Goal: Transaction & Acquisition: Purchase product/service

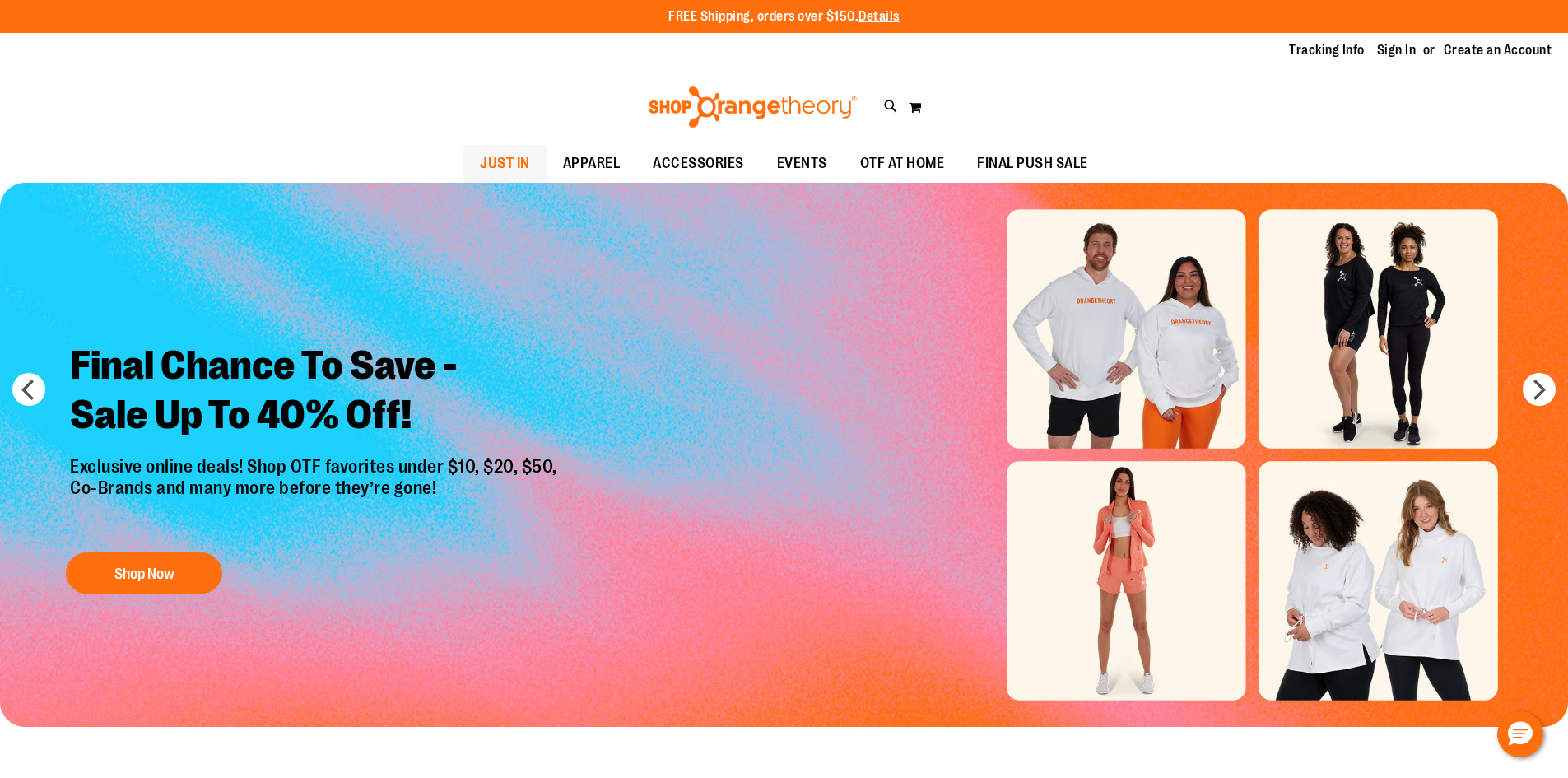
click at [524, 161] on span "JUST IN" at bounding box center [505, 163] width 50 height 37
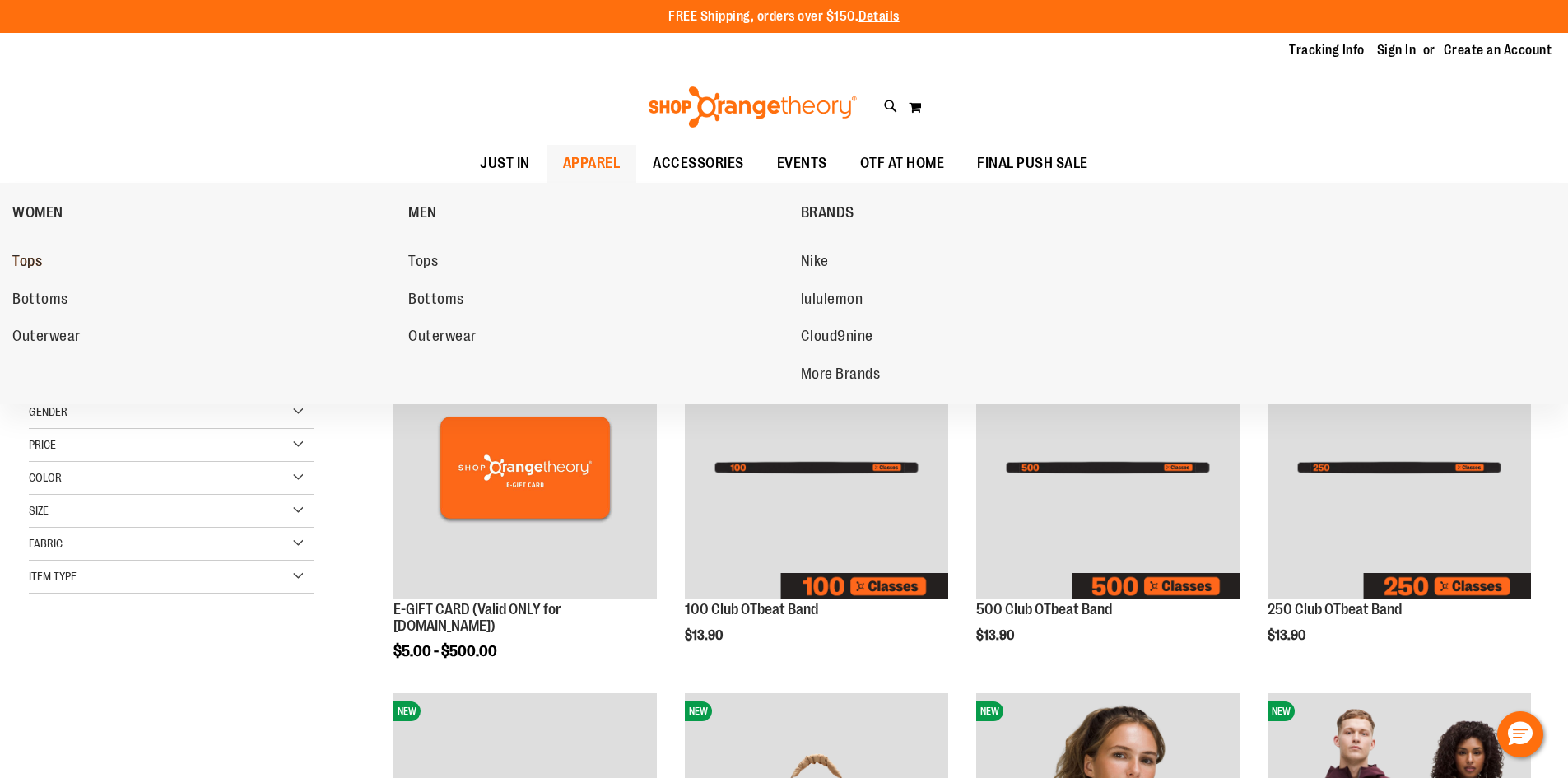
type input "**********"
click at [19, 257] on span "Tops" at bounding box center [27, 263] width 29 height 21
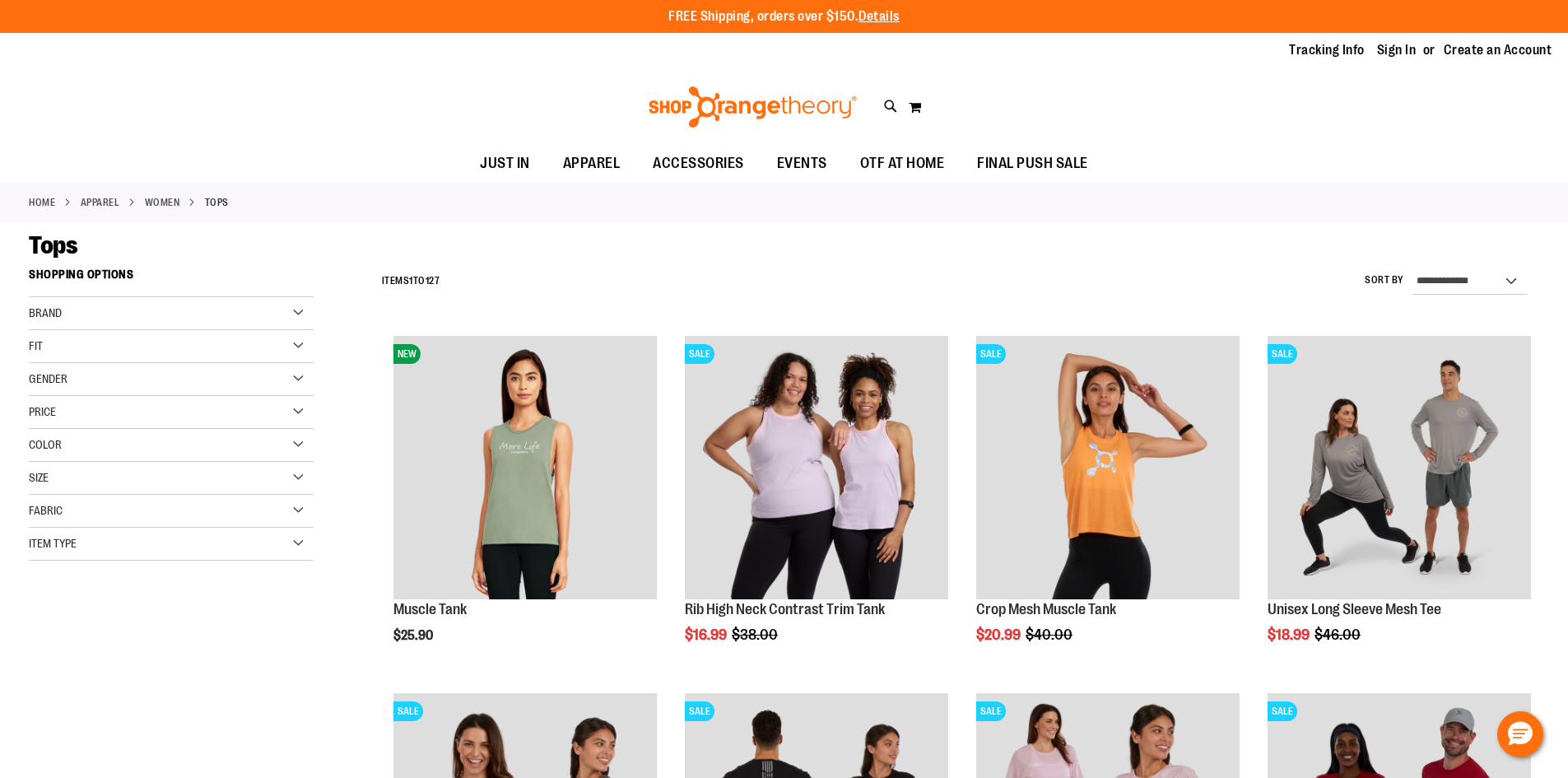
type input "**********"
click at [304, 338] on div "Fit" at bounding box center [170, 346] width 285 height 33
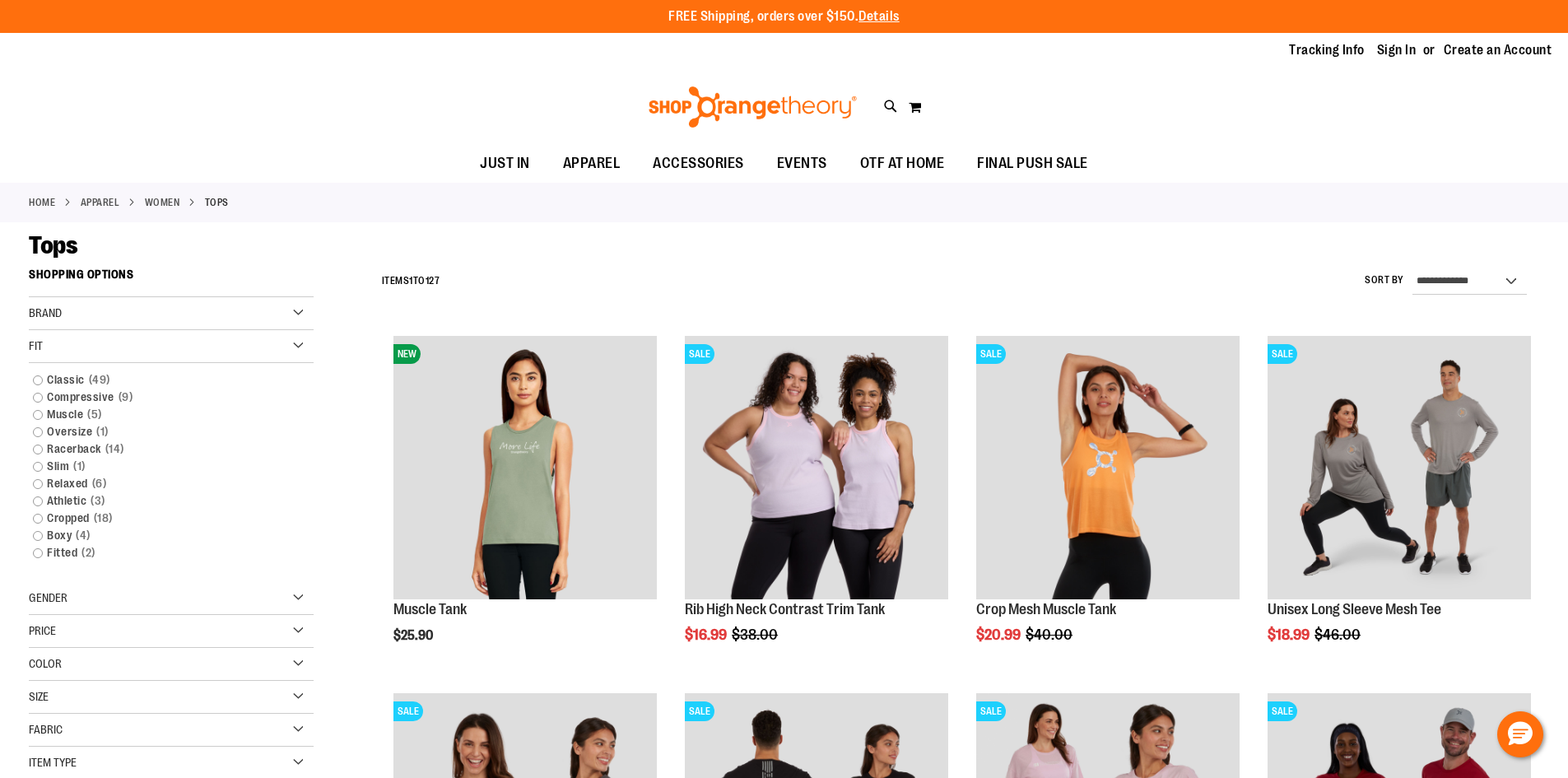
click at [304, 338] on div "Fit" at bounding box center [170, 346] width 285 height 33
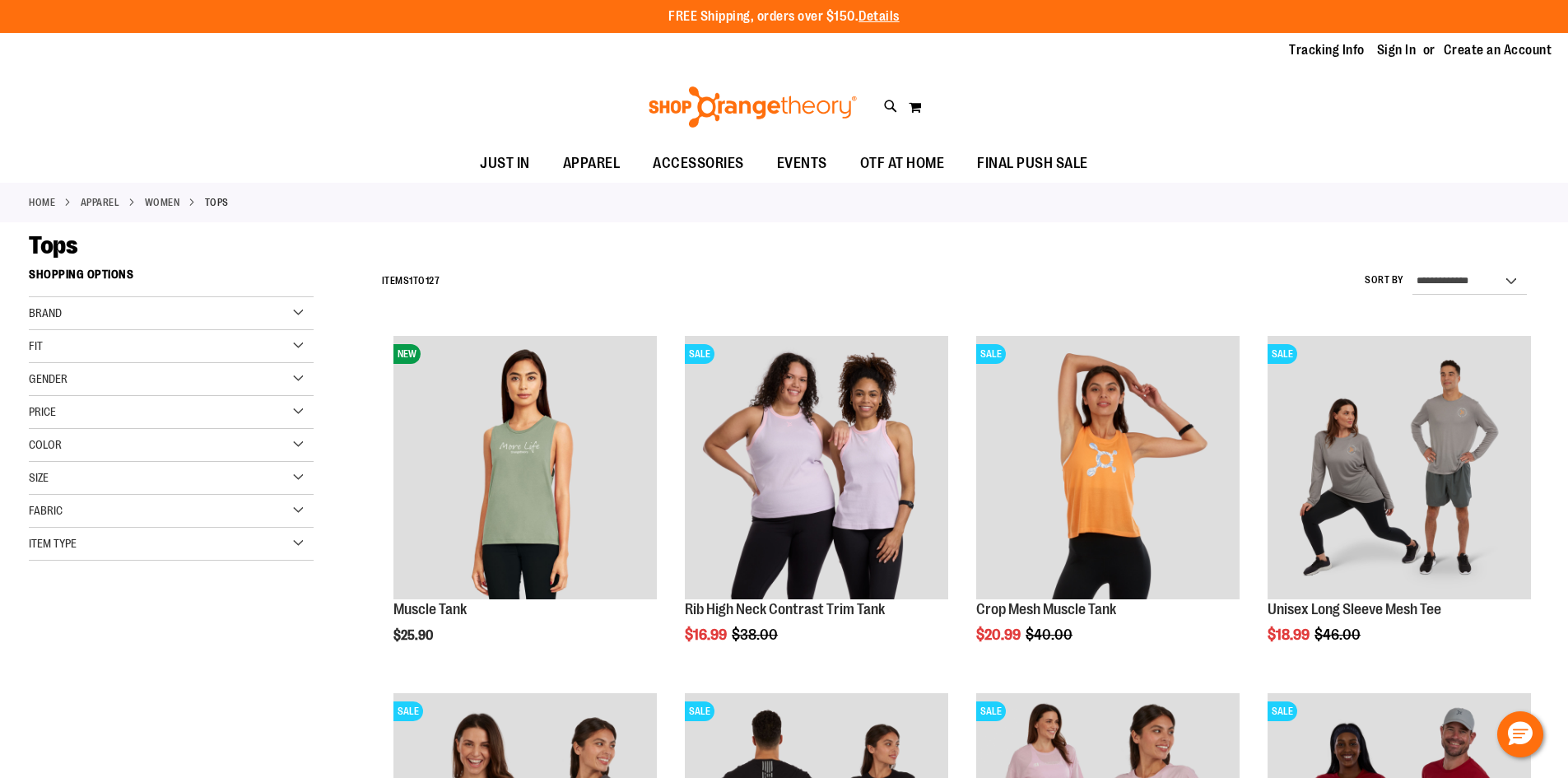
click at [297, 545] on div "Item Type" at bounding box center [170, 544] width 285 height 33
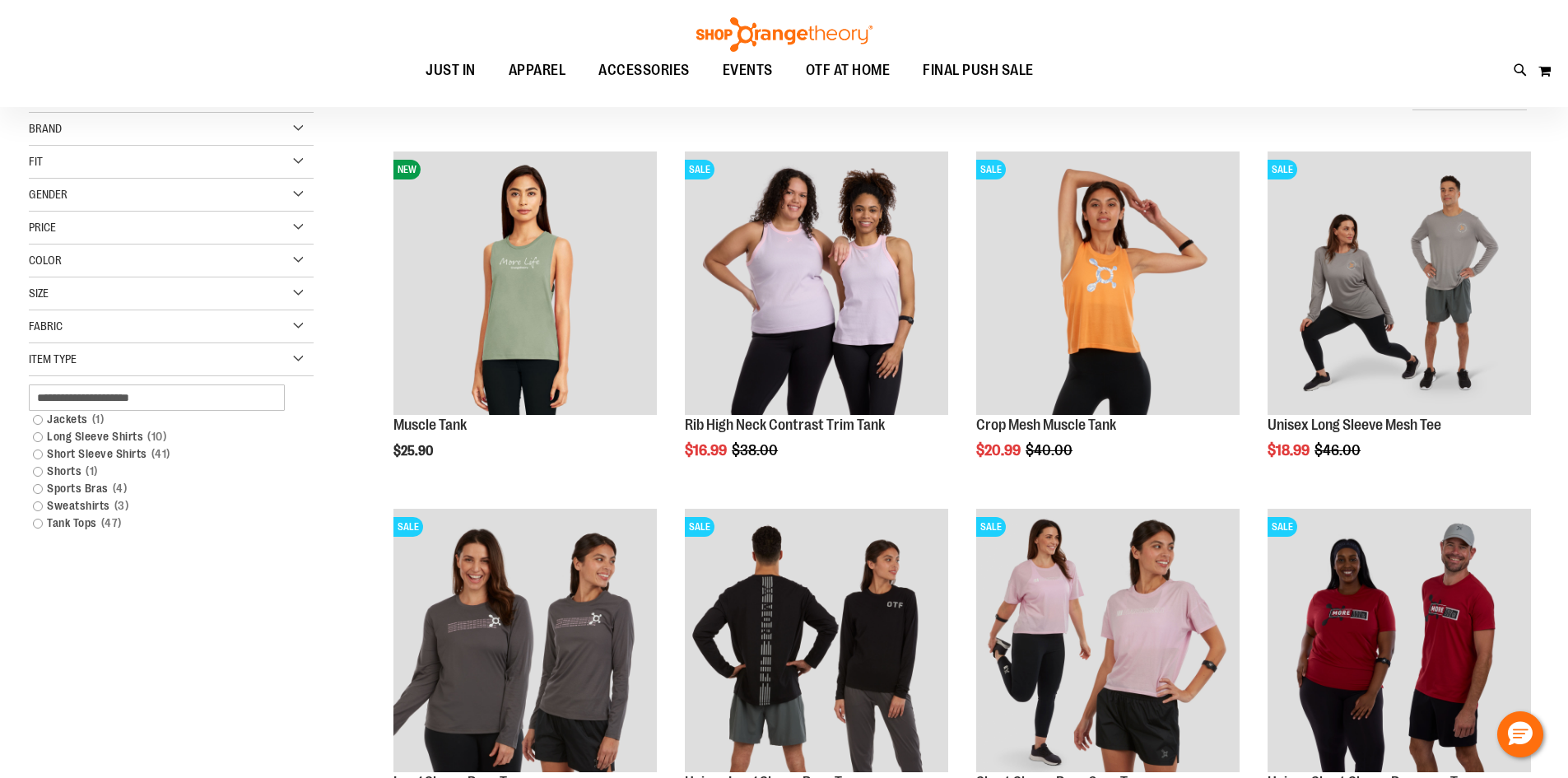
scroll to position [247, 0]
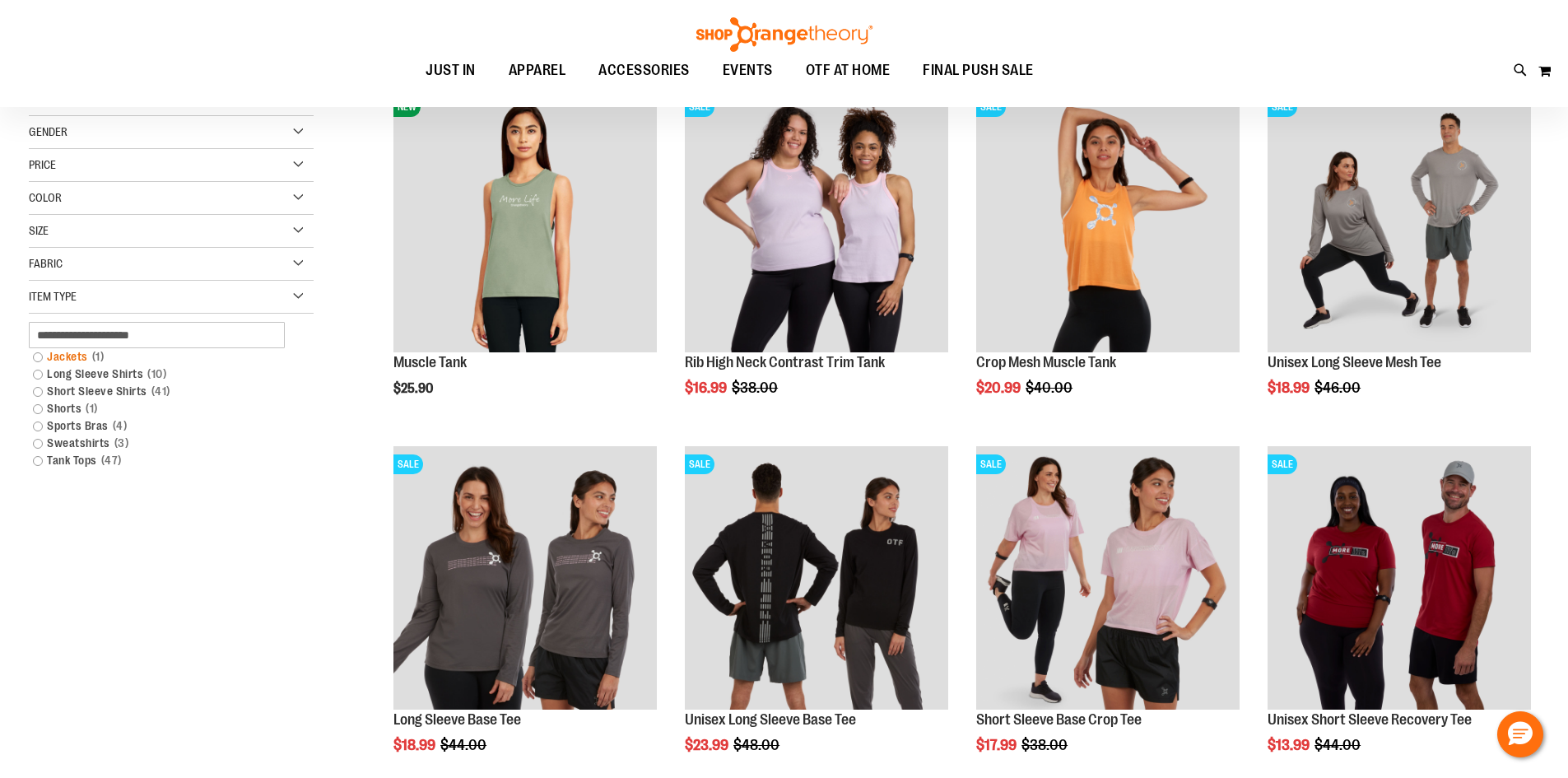
click at [69, 350] on link "Jackets 1 item" at bounding box center [161, 357] width 273 height 18
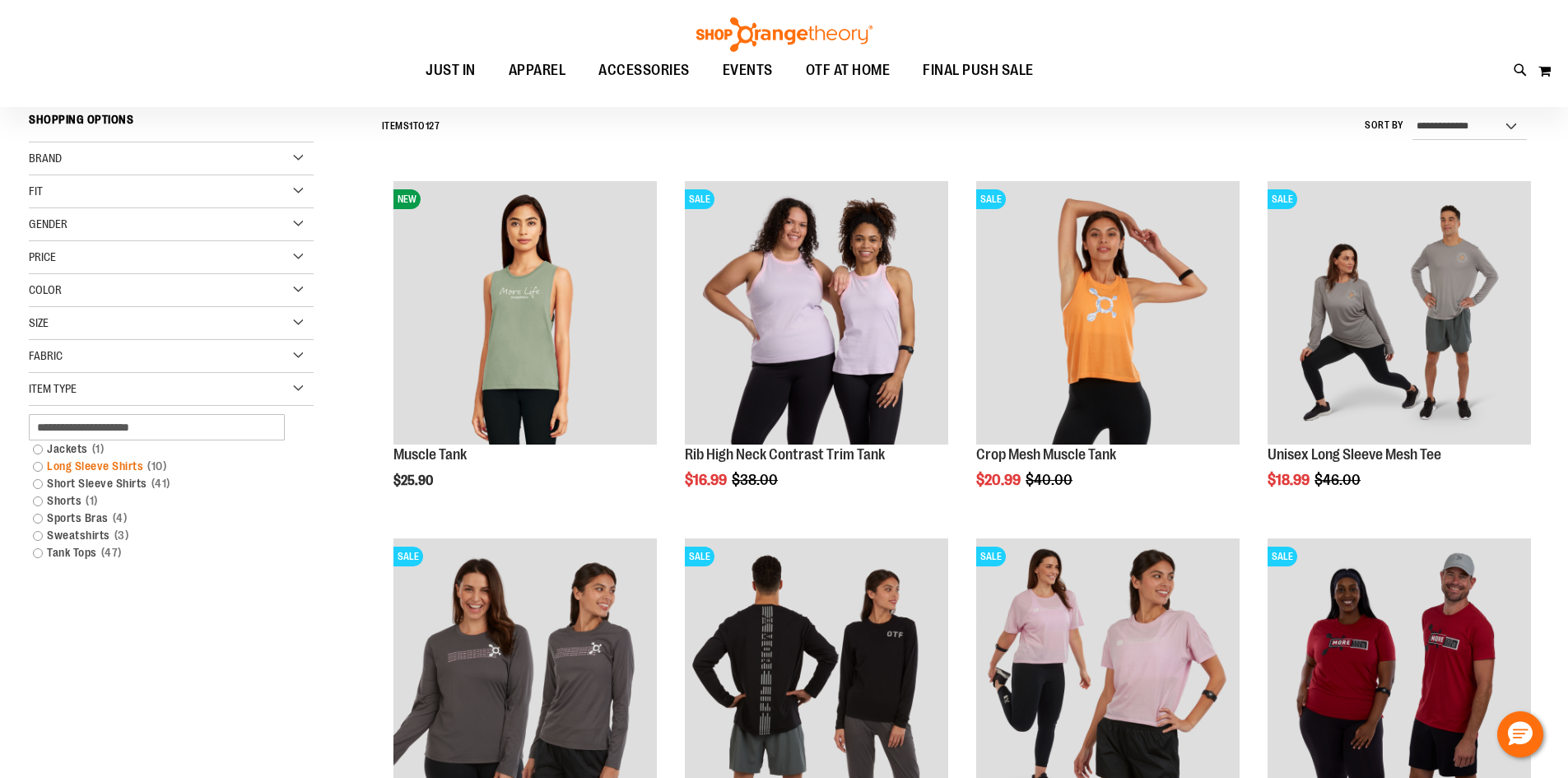
scroll to position [153, 0]
click at [60, 455] on link "Jackets 1 item" at bounding box center [161, 450] width 273 height 18
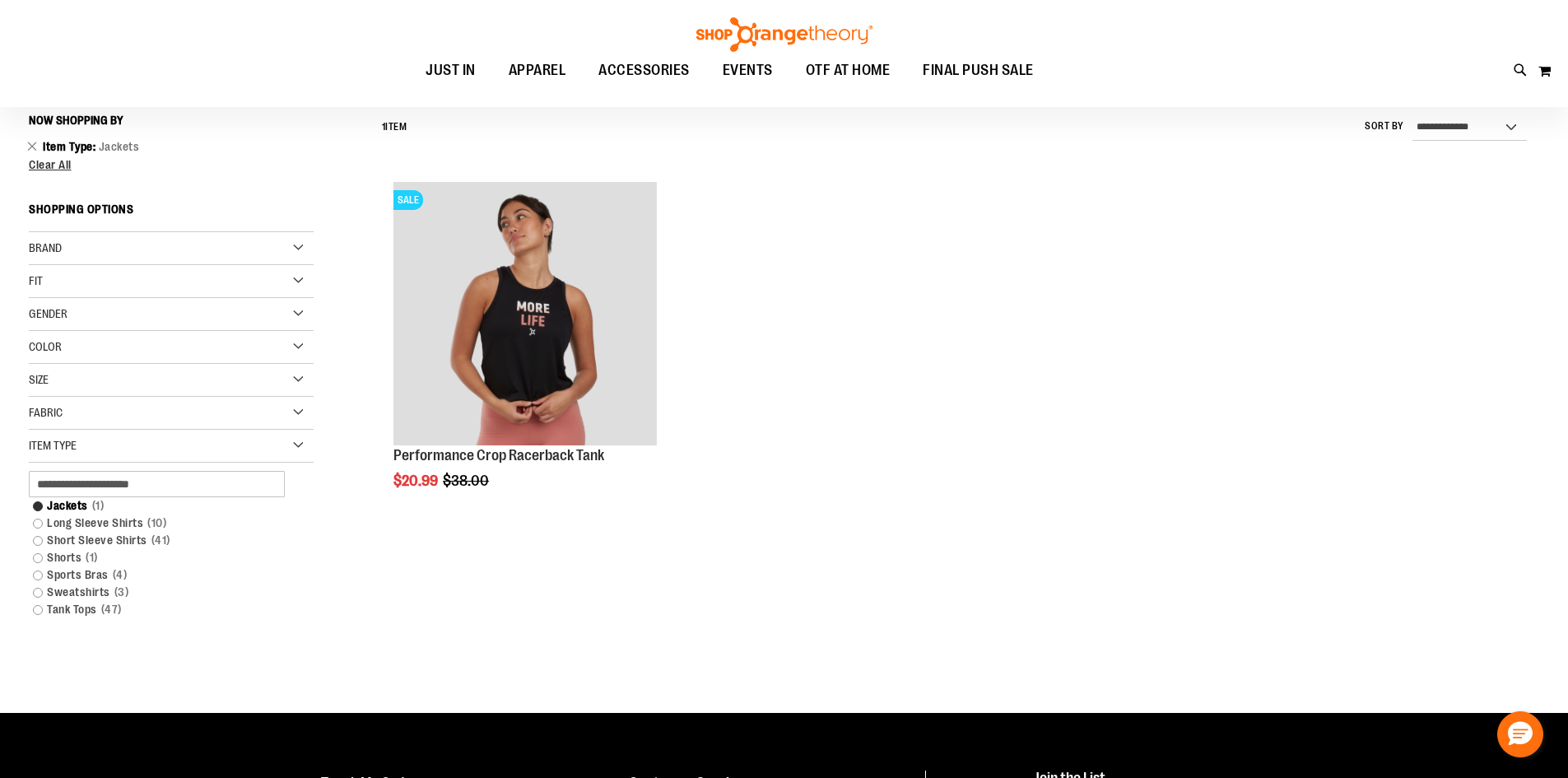
click at [31, 156] on ol "Item Type Jackets Remove This Item" at bounding box center [170, 147] width 285 height 25
click at [36, 150] on link "Remove This Item" at bounding box center [33, 146] width 11 height 17
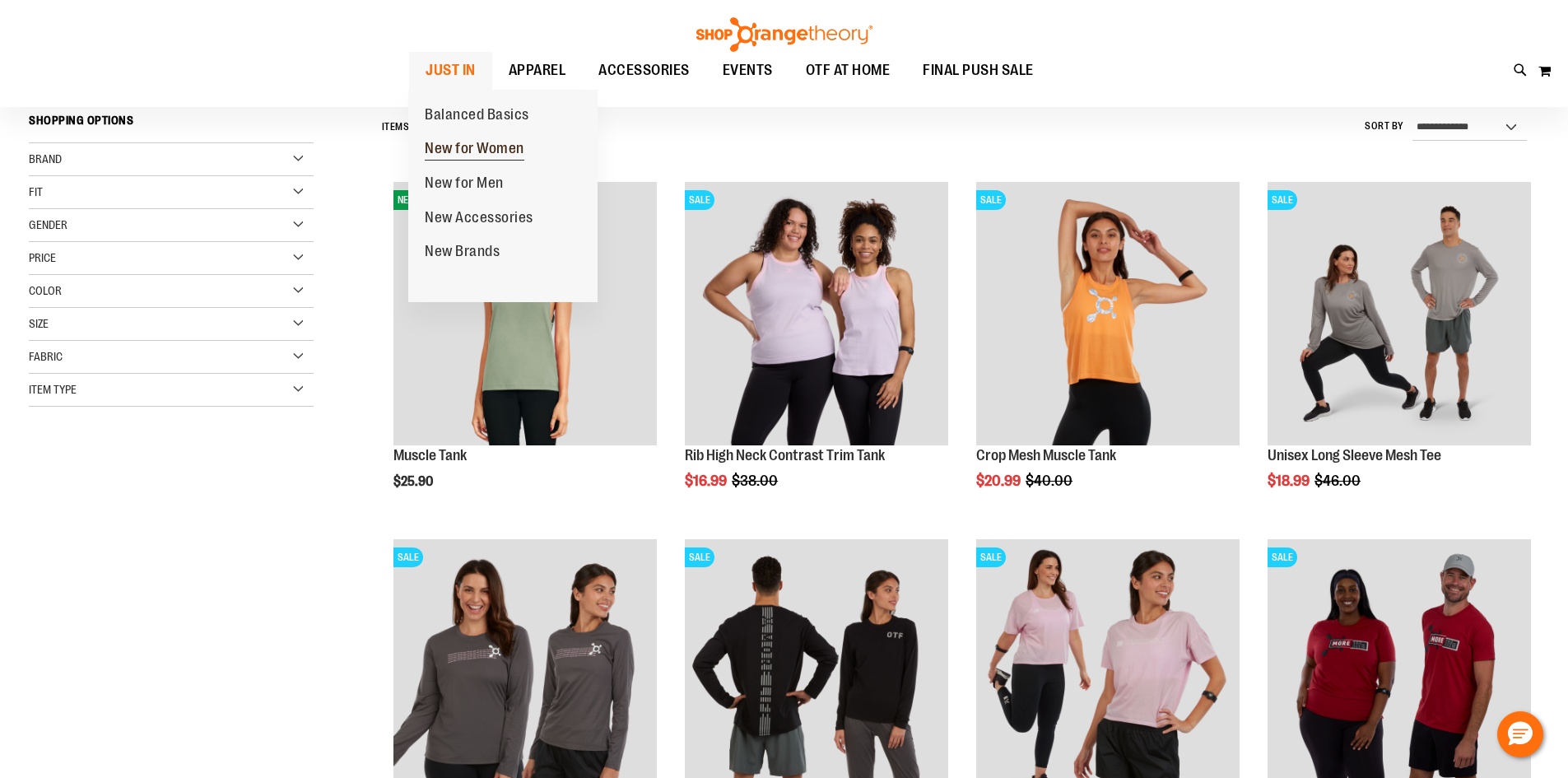
click at [510, 141] on span "New for Women" at bounding box center [474, 150] width 99 height 21
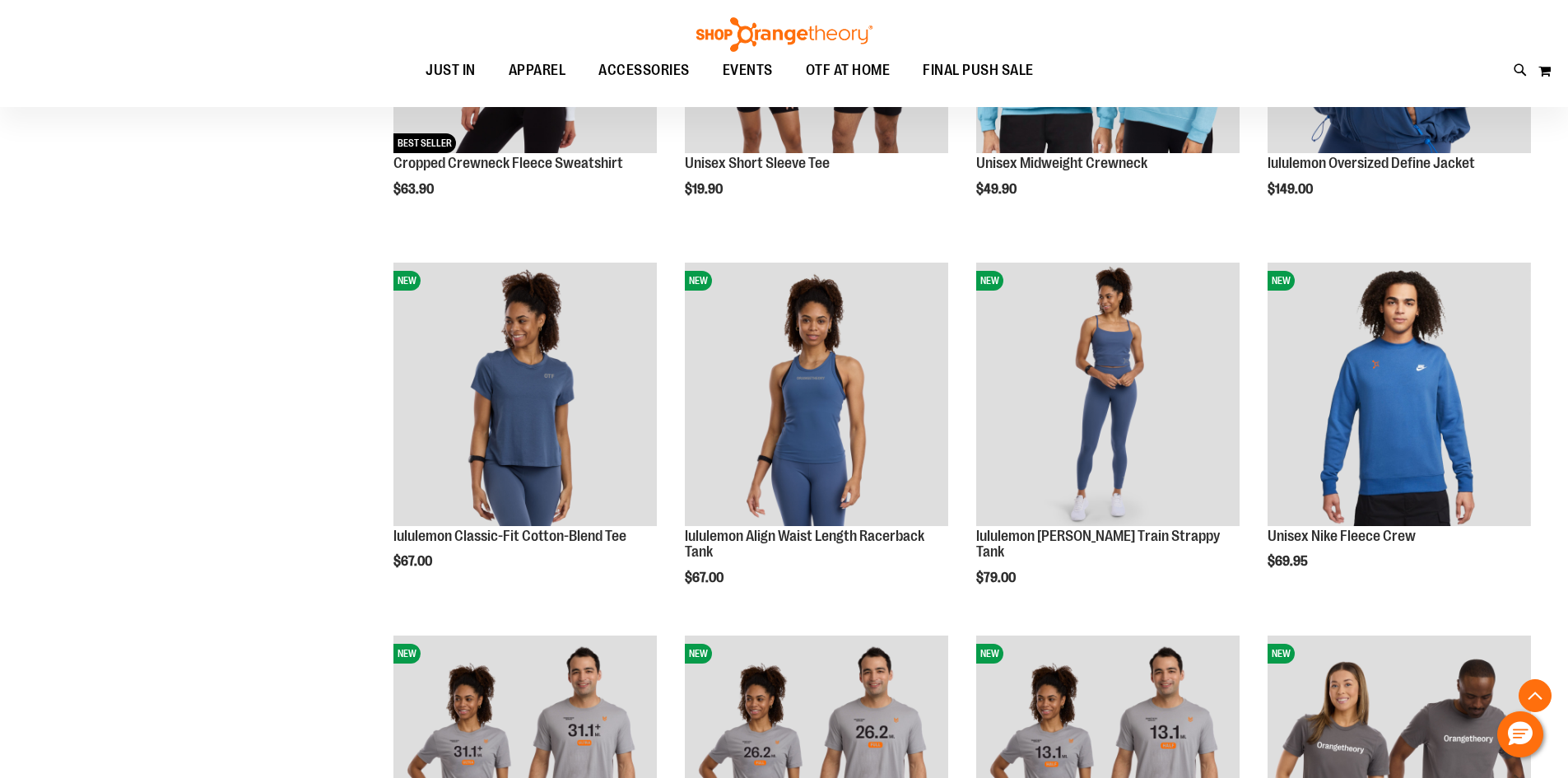
scroll to position [2059, 0]
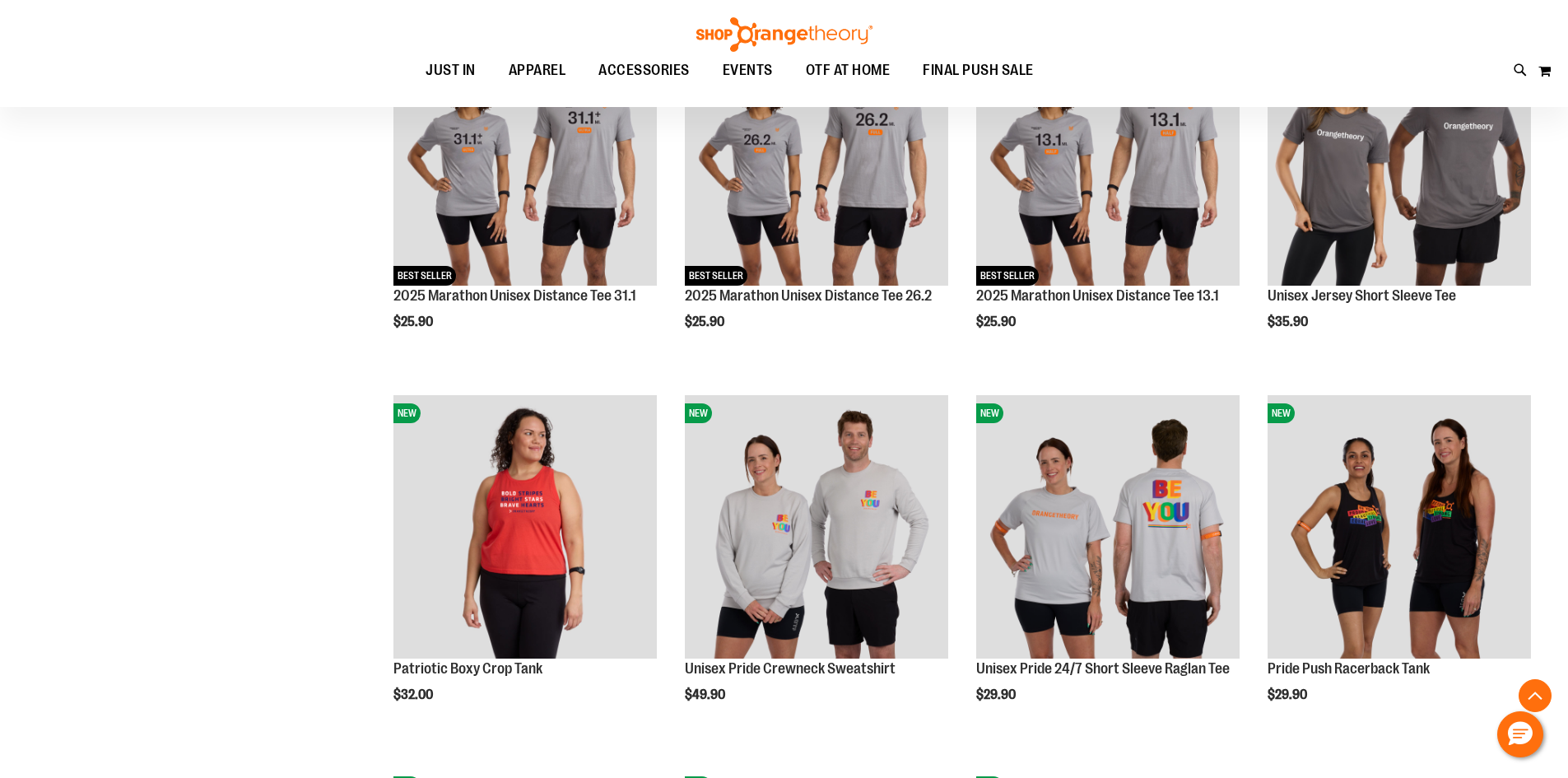
scroll to position [2471, 0]
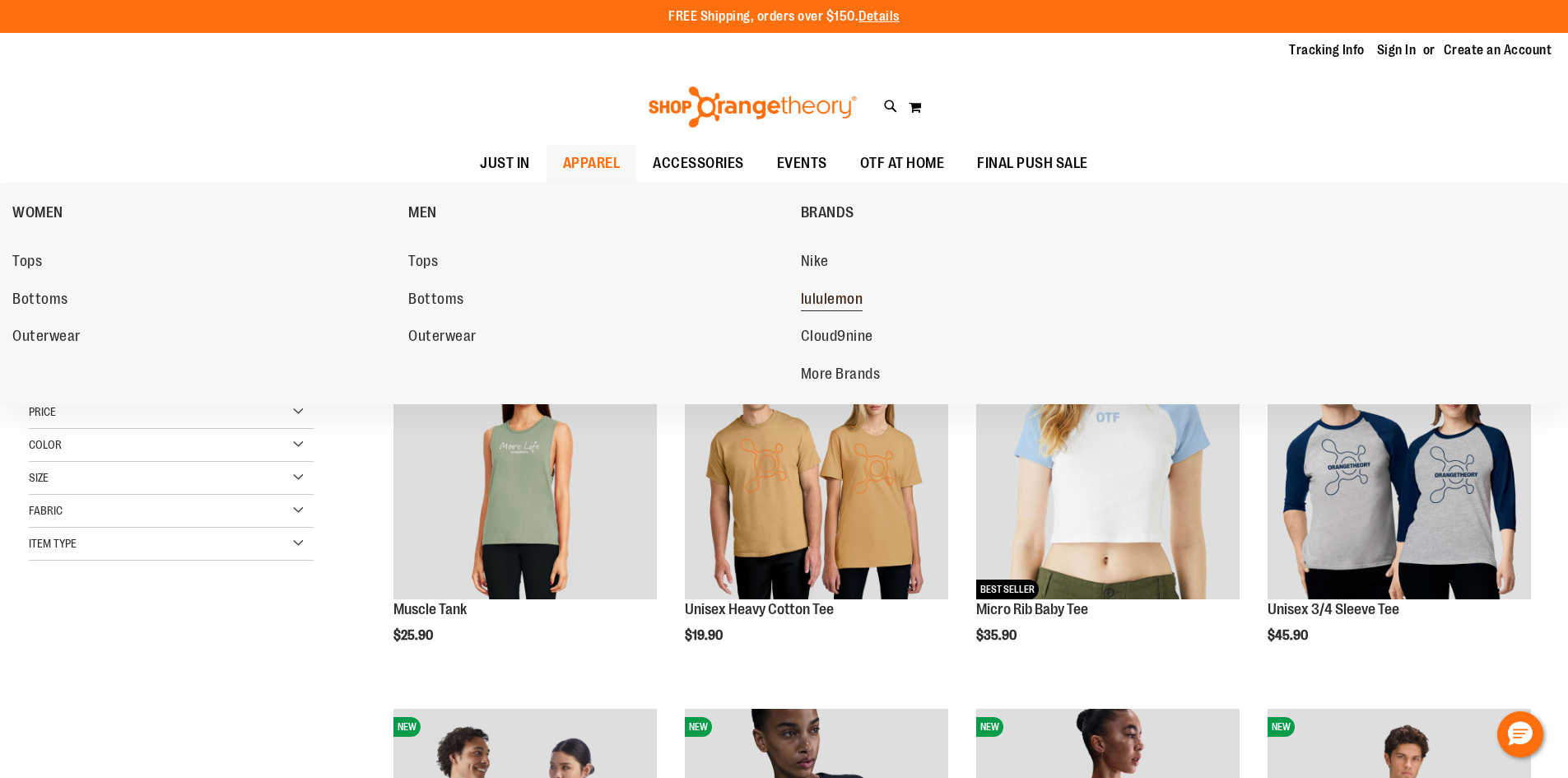
type input "**********"
click at [833, 297] on span "lululemon" at bounding box center [832, 301] width 63 height 21
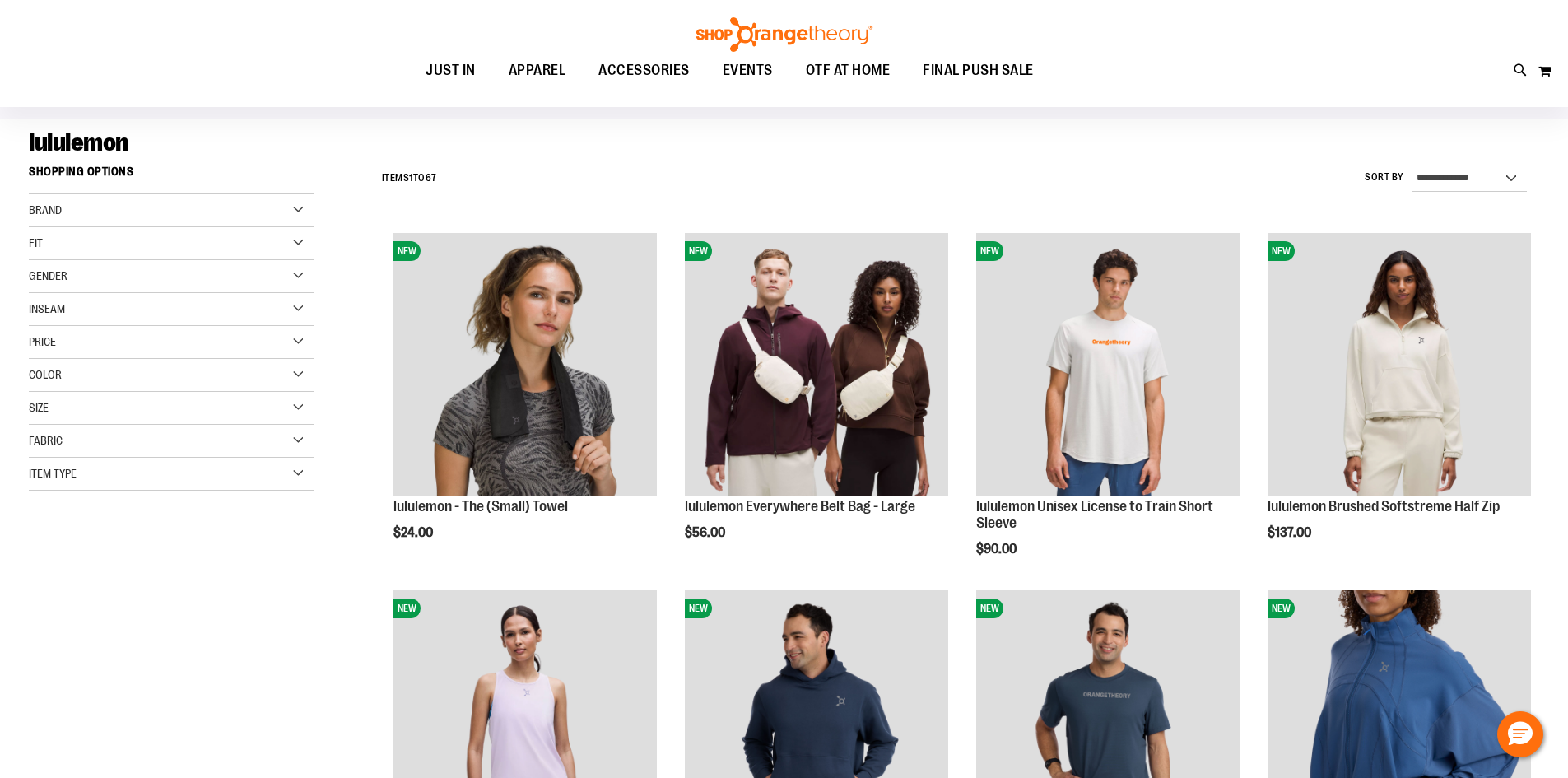
scroll to position [82, 0]
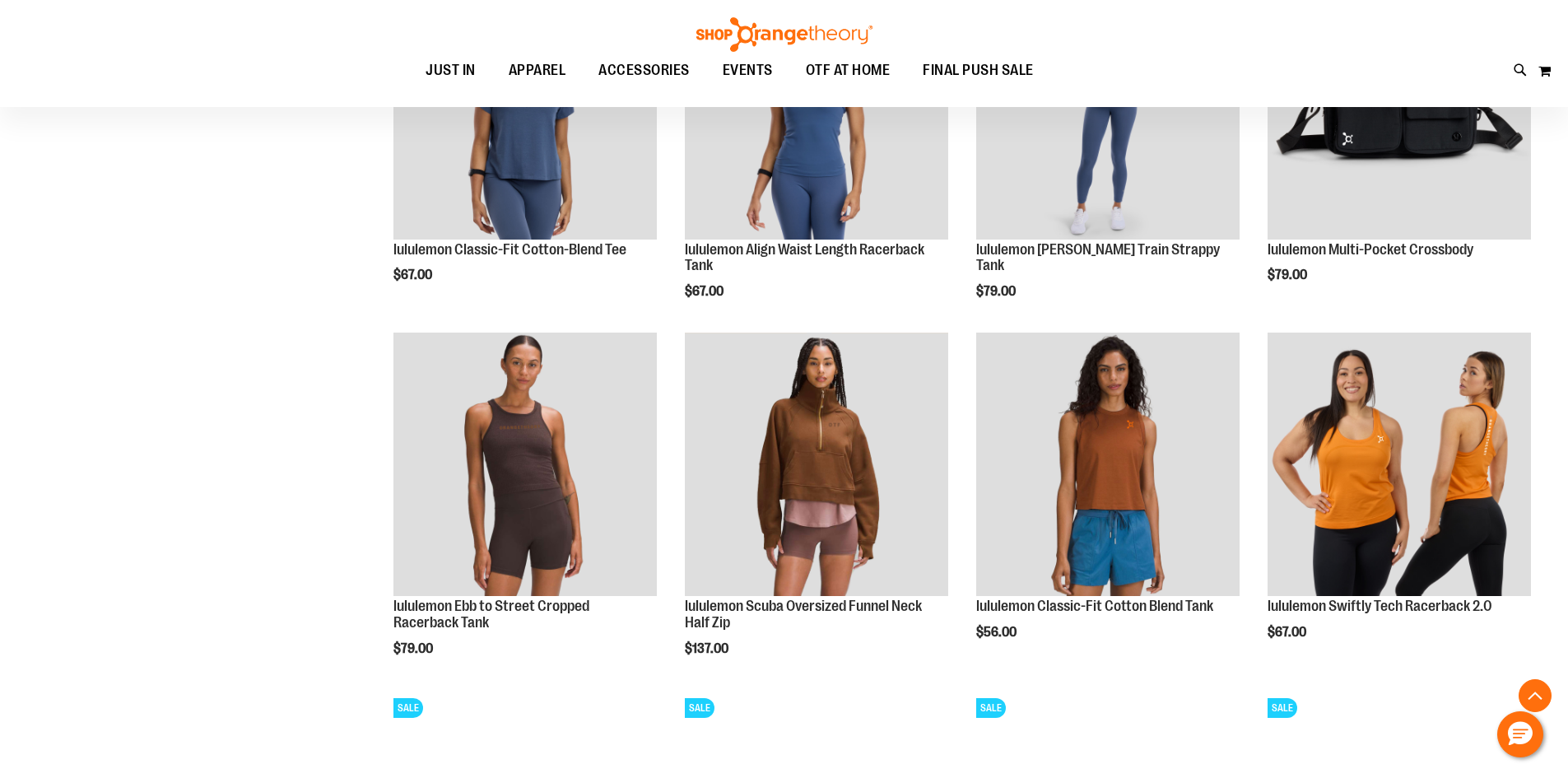
scroll to position [1317, 0]
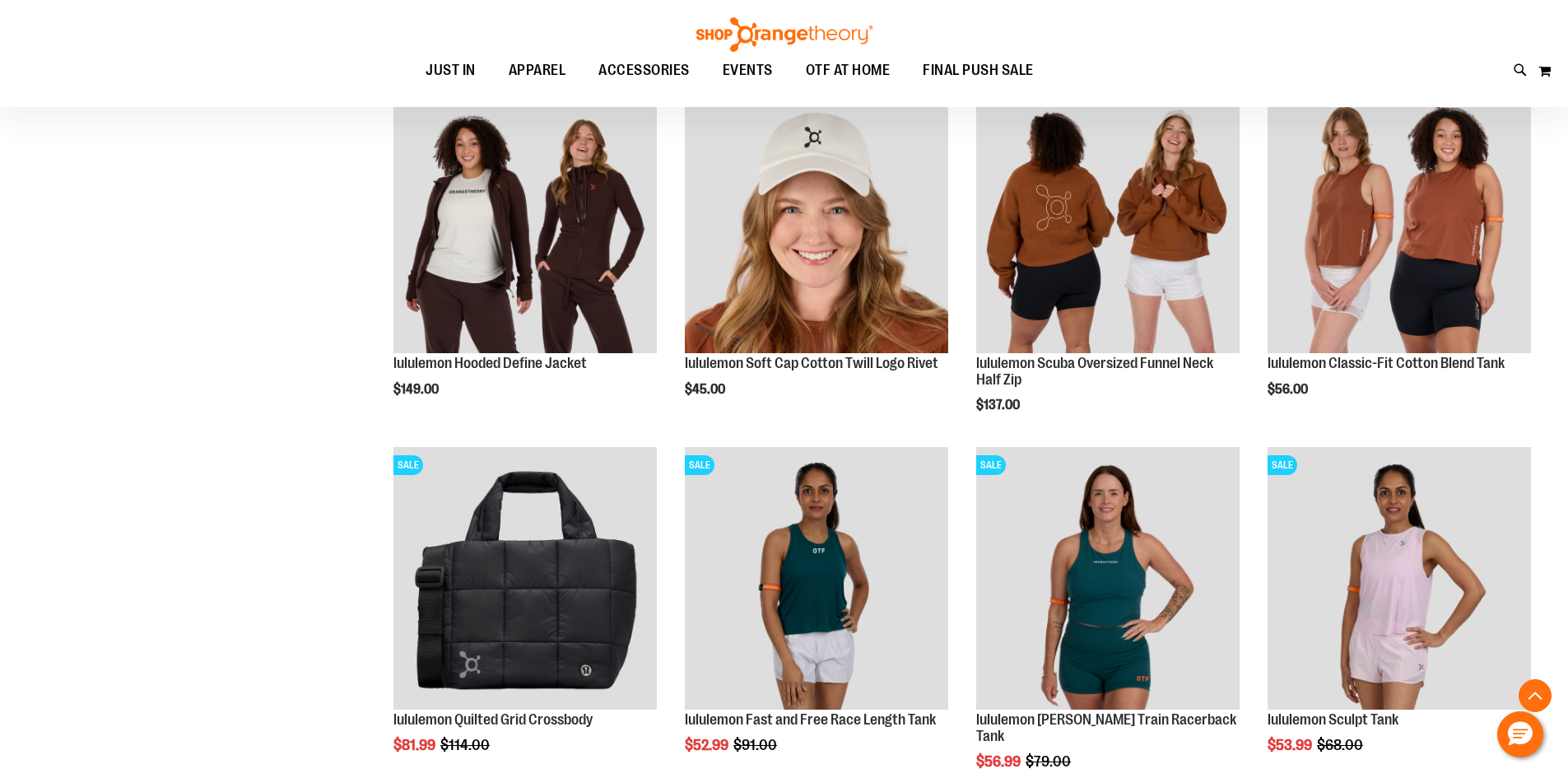
scroll to position [2964, 0]
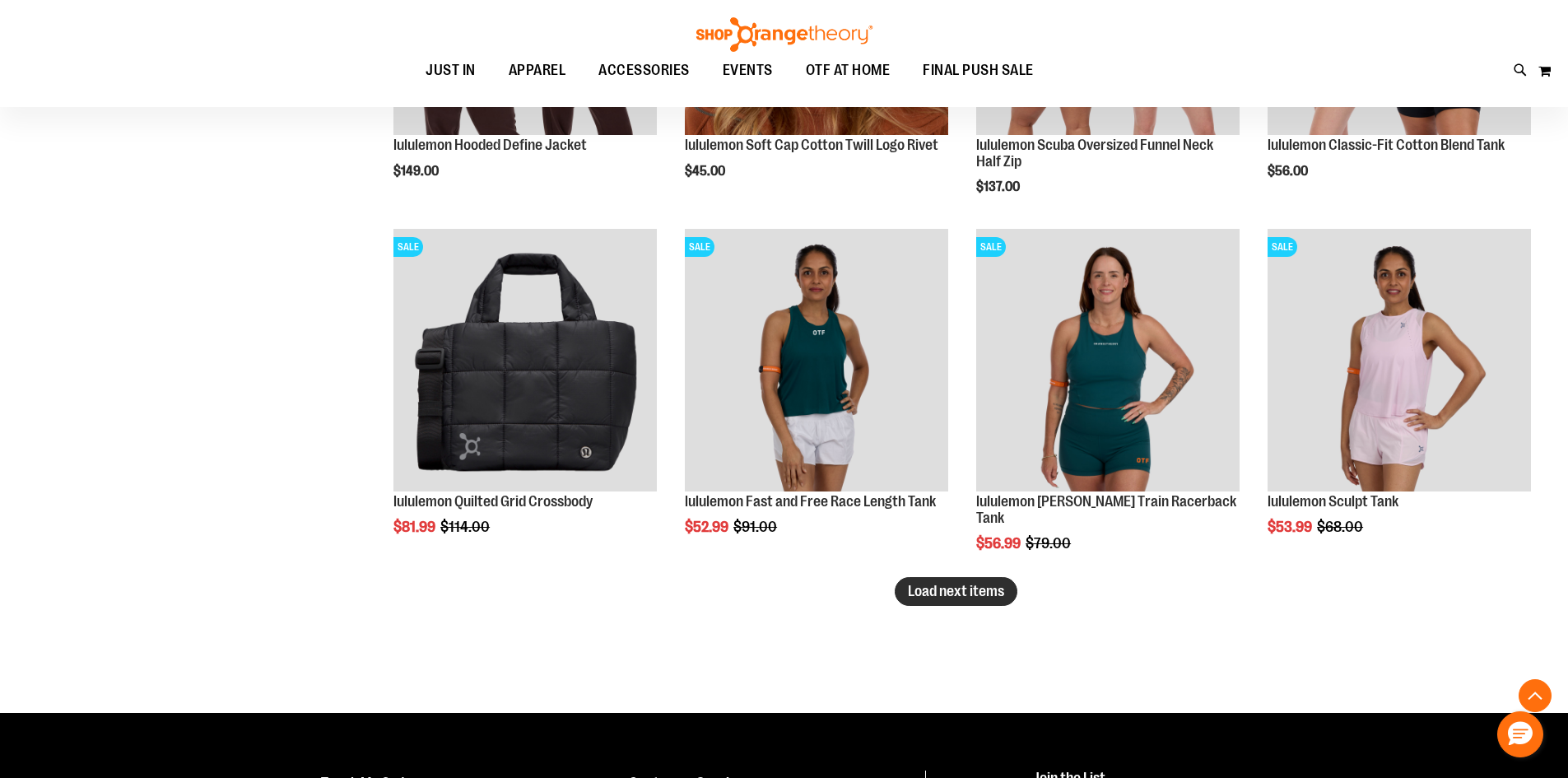
type input "**********"
click at [964, 588] on span "Load next items" at bounding box center [956, 592] width 96 height 17
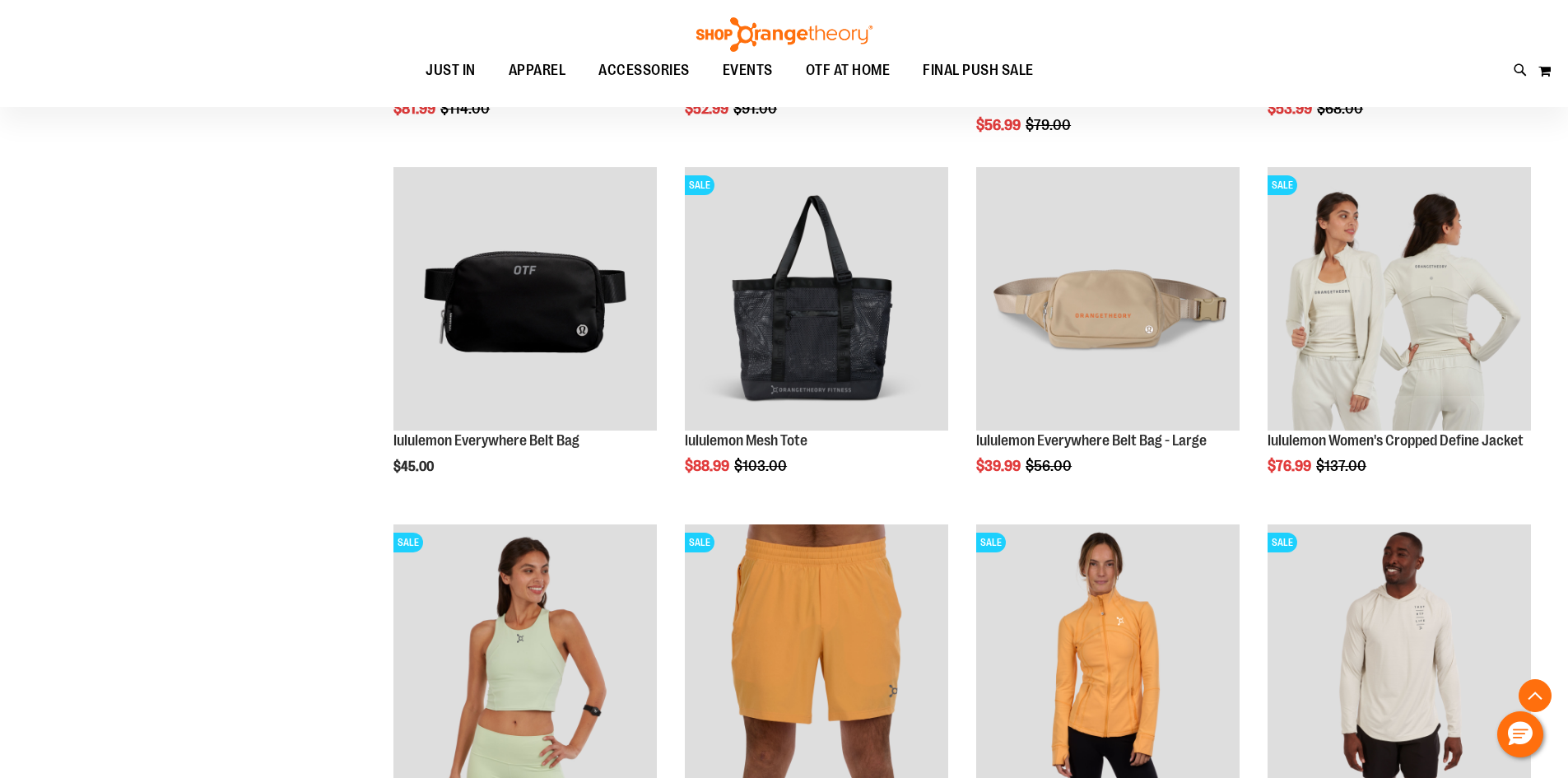
scroll to position [3376, 0]
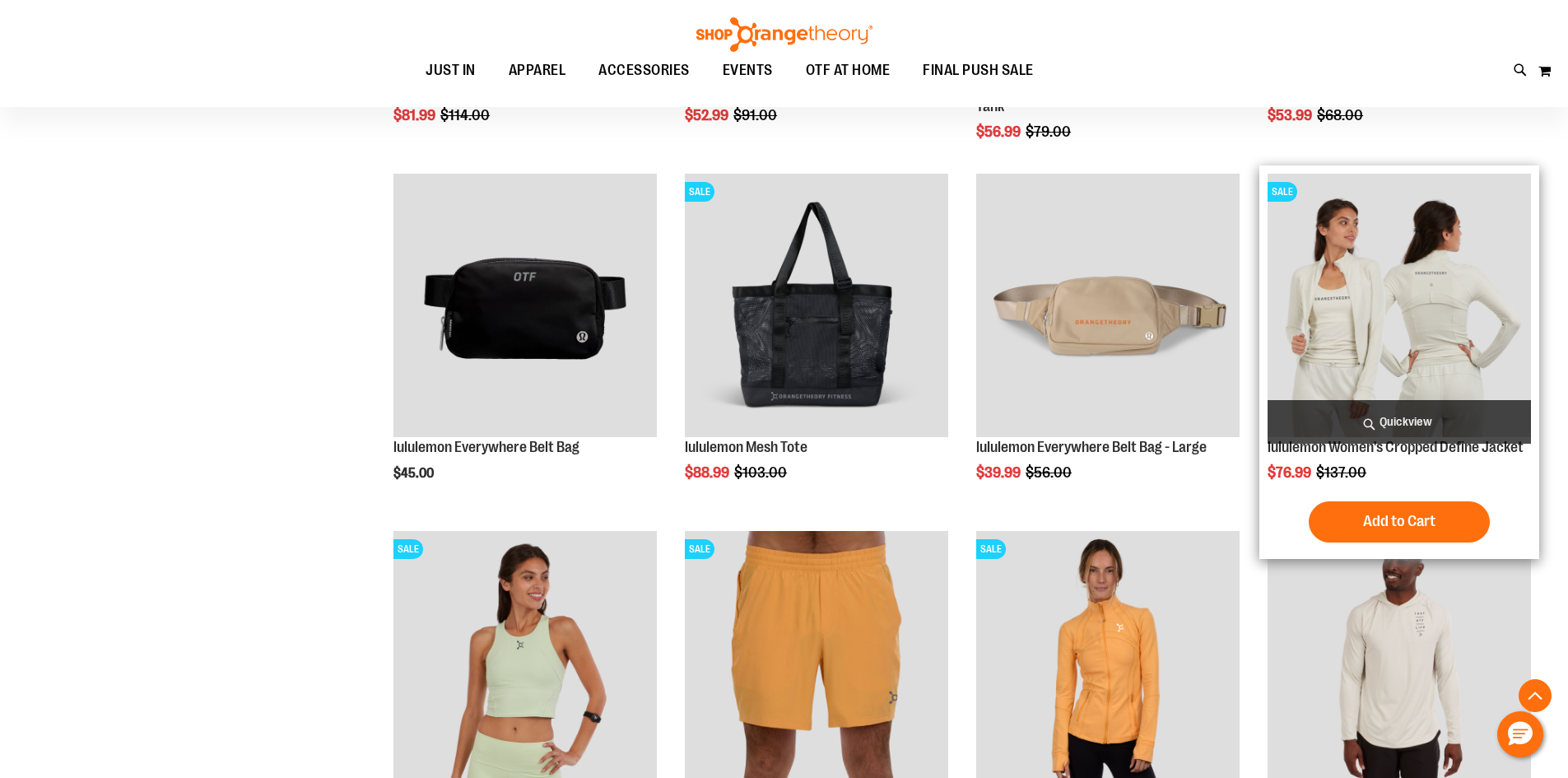
click at [1417, 268] on img "product" at bounding box center [1399, 305] width 263 height 263
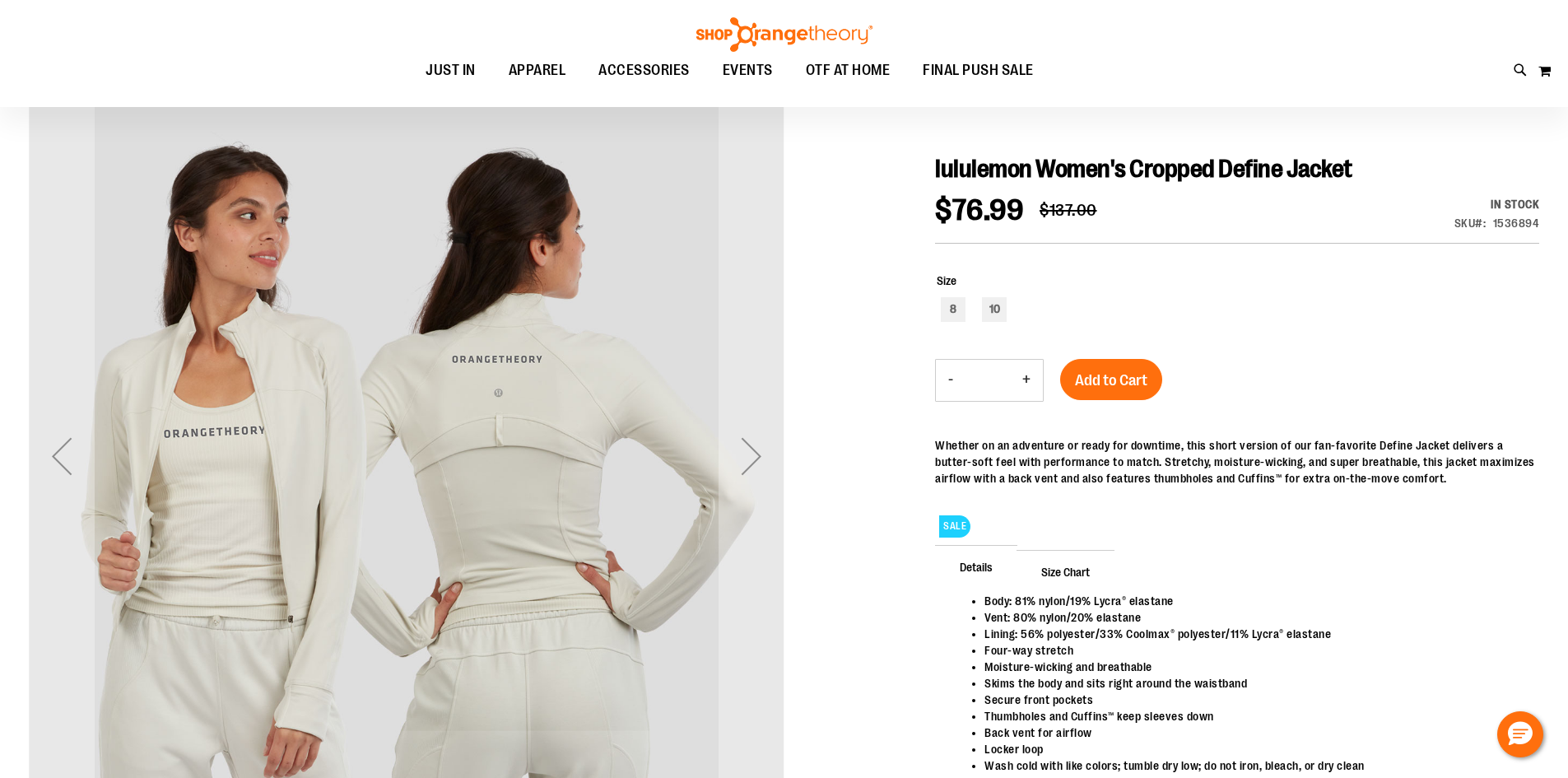
scroll to position [82, 0]
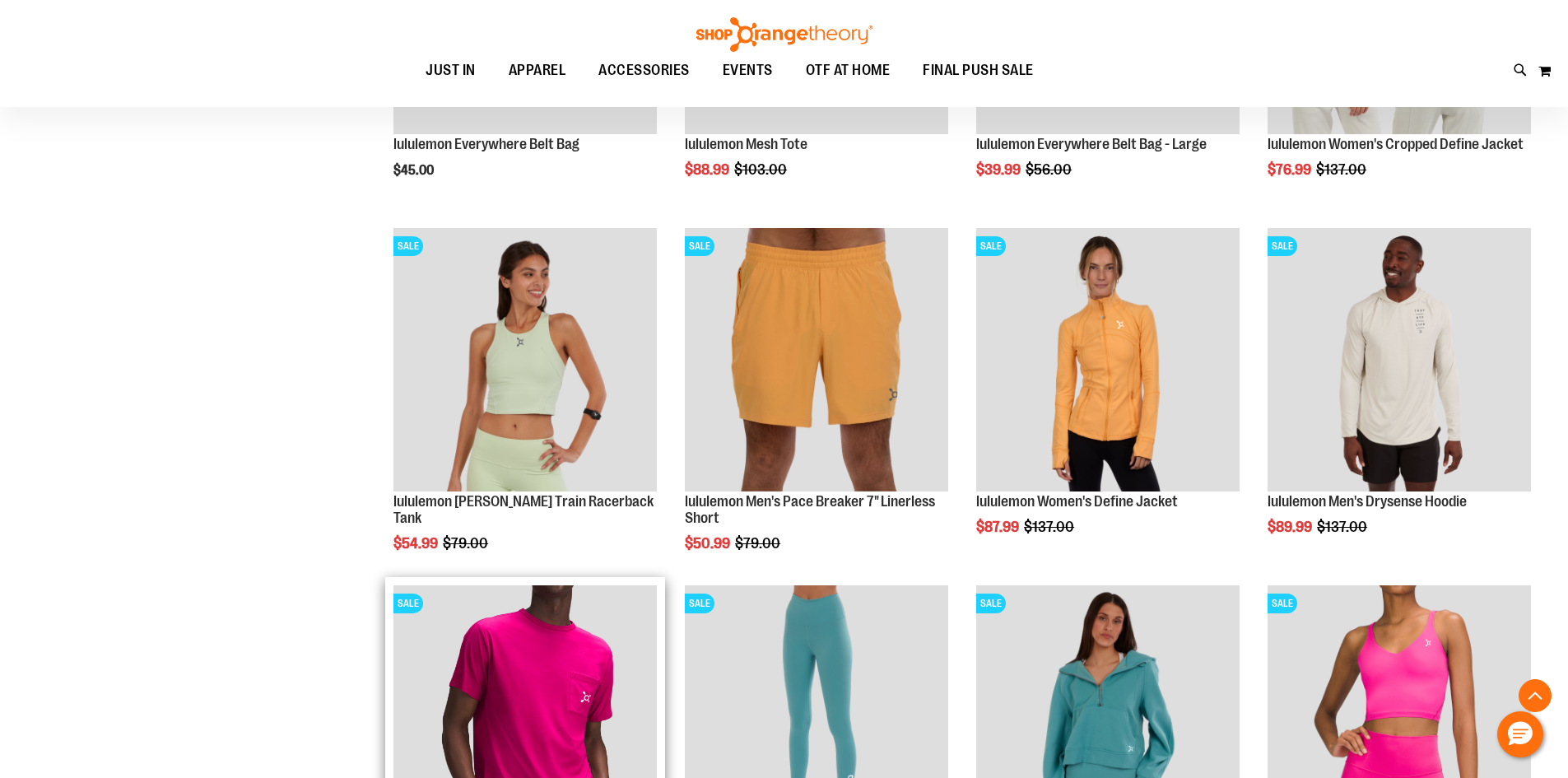
scroll to position [500, 0]
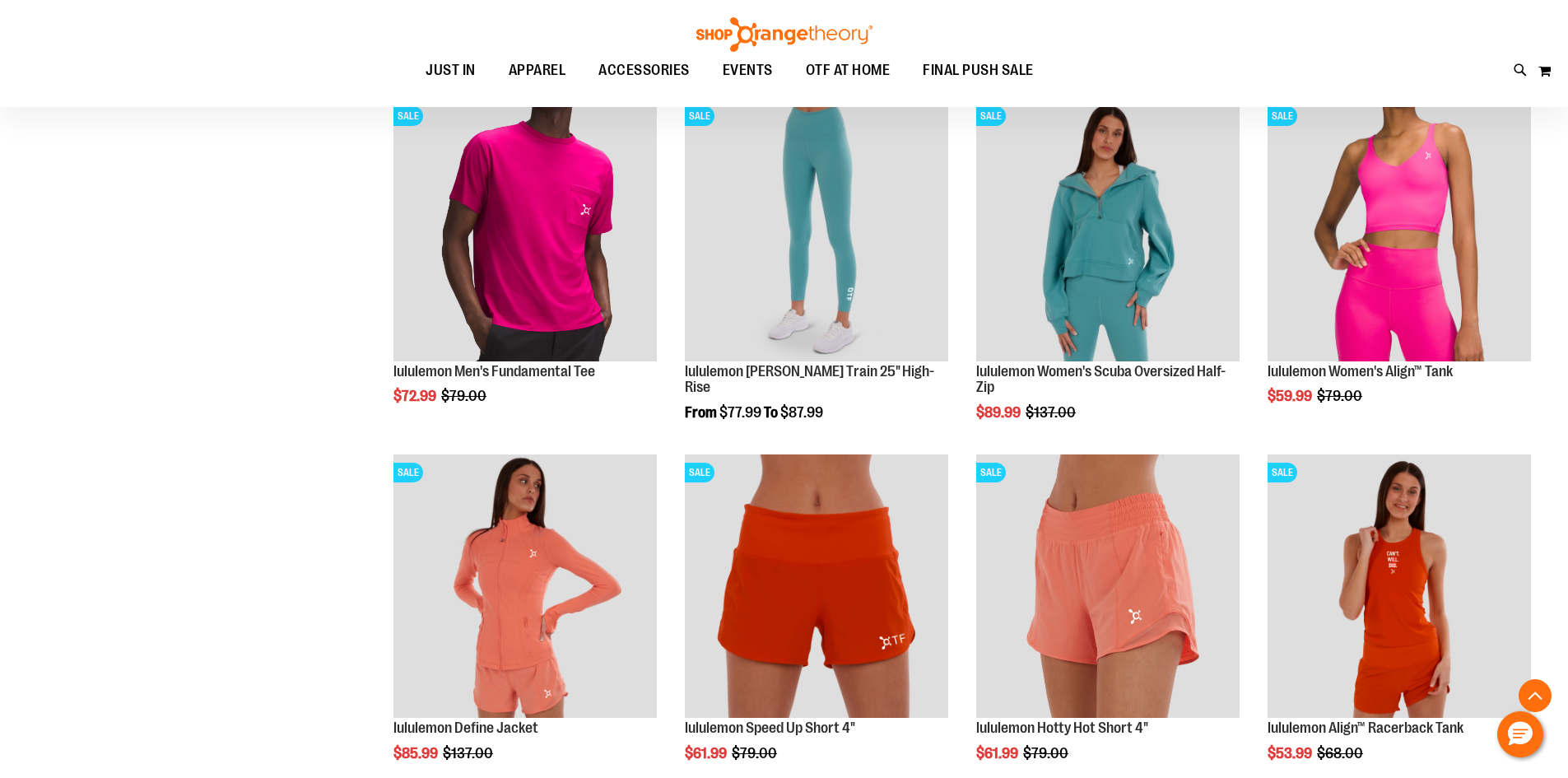
scroll to position [994, 0]
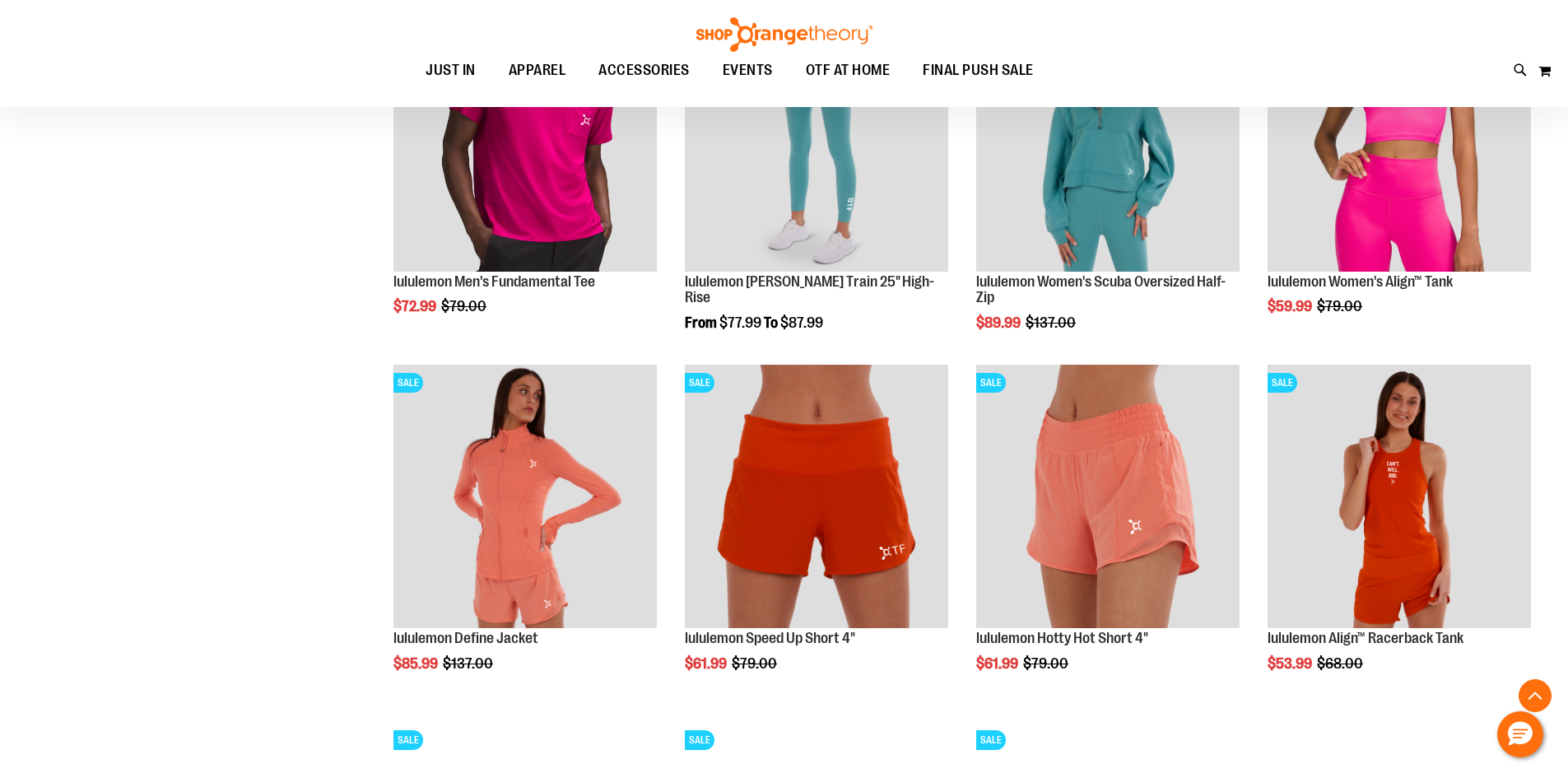
scroll to position [1241, 0]
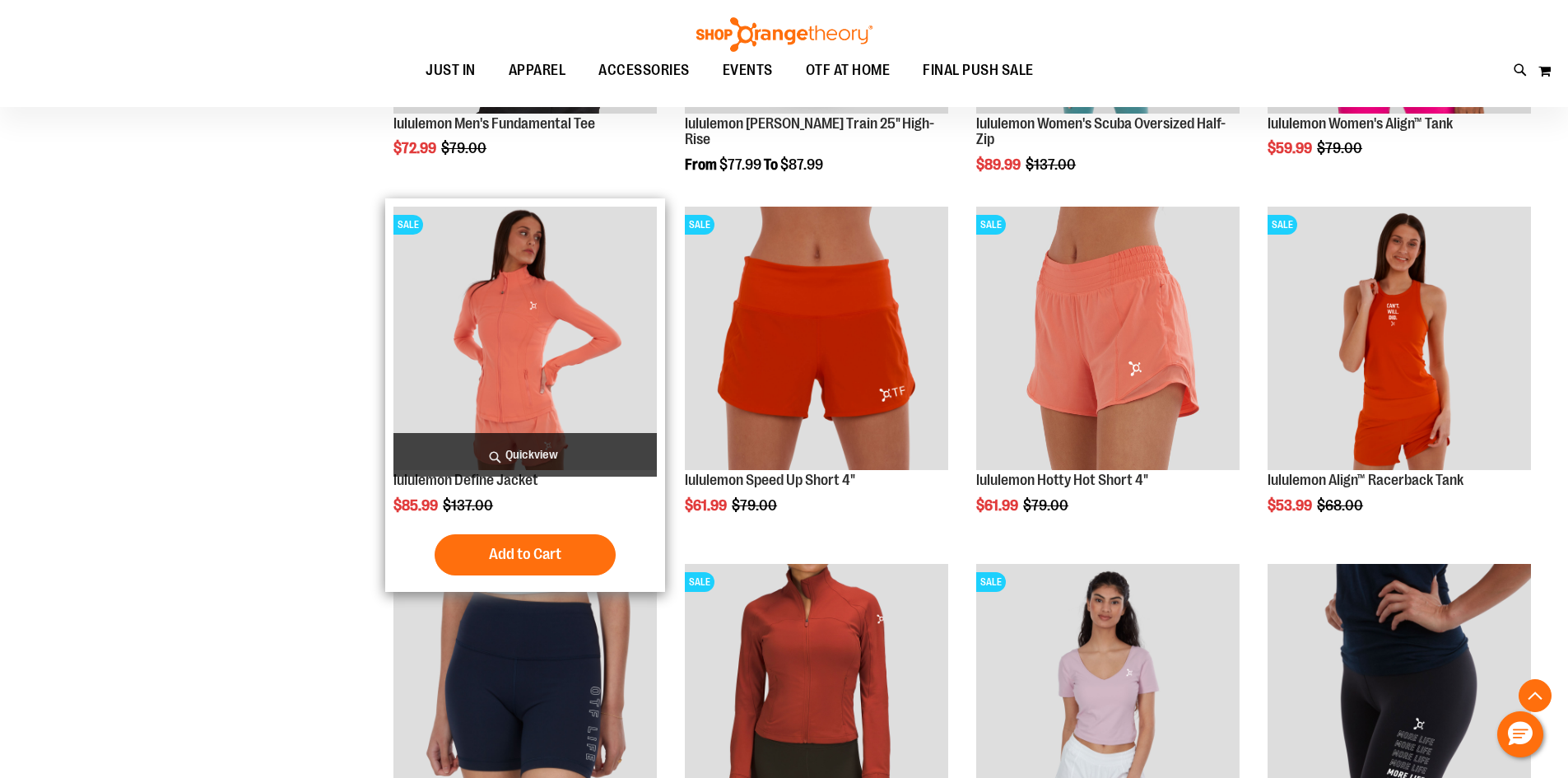
type input "**********"
click at [617, 337] on img "product" at bounding box center [525, 338] width 263 height 263
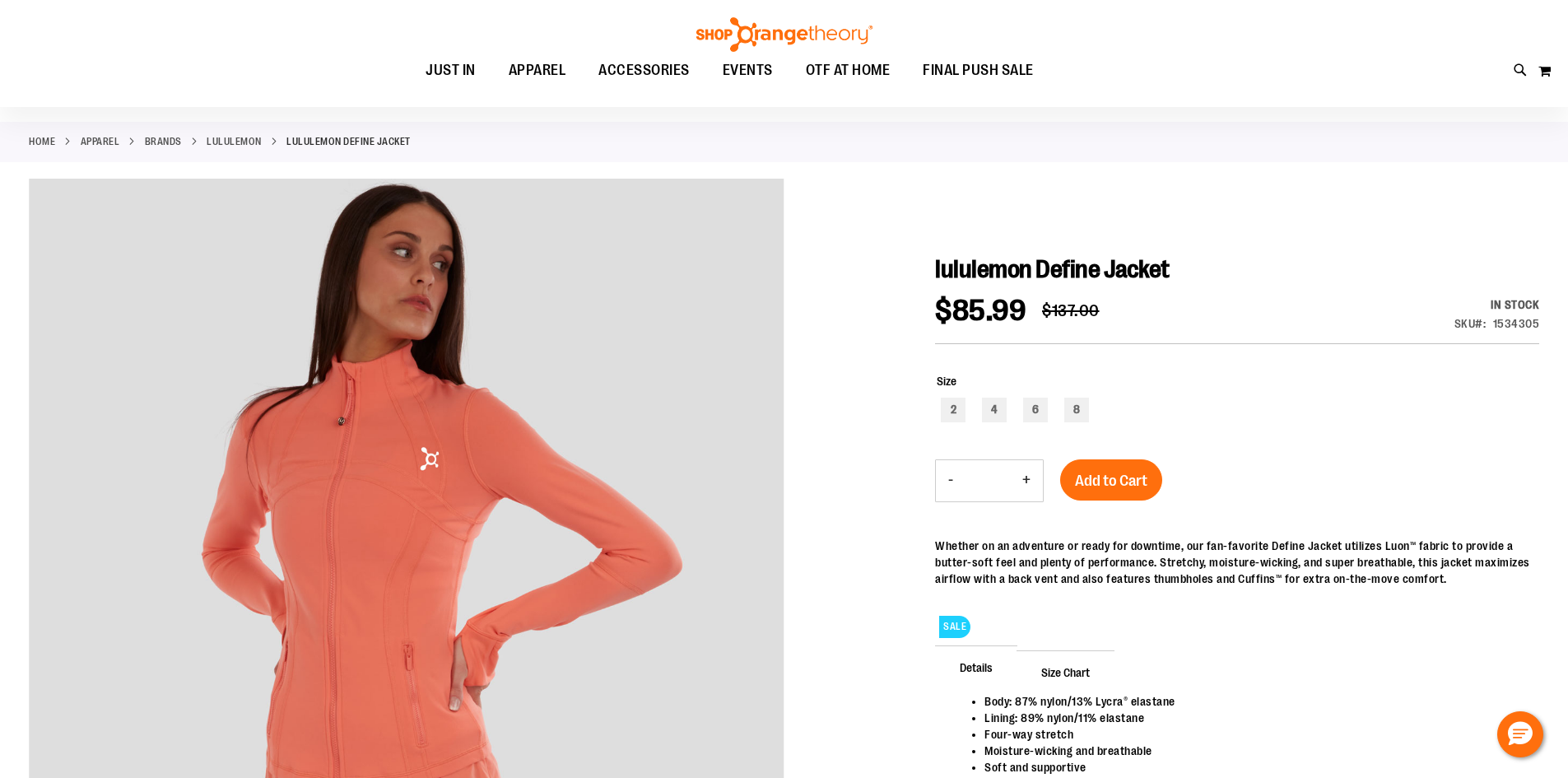
scroll to position [247, 0]
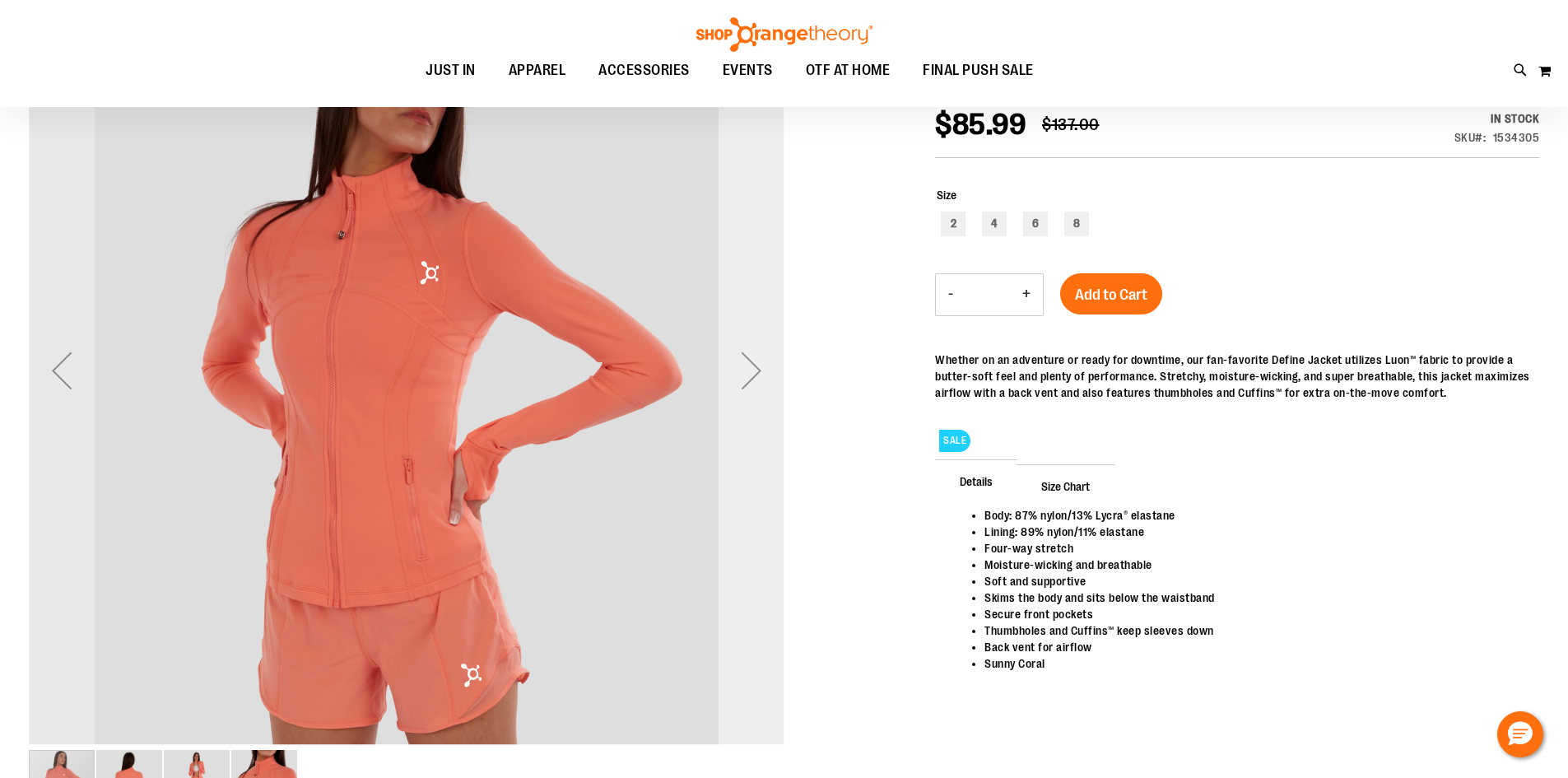
type input "**********"
click at [751, 365] on div "Next" at bounding box center [751, 370] width 66 height 66
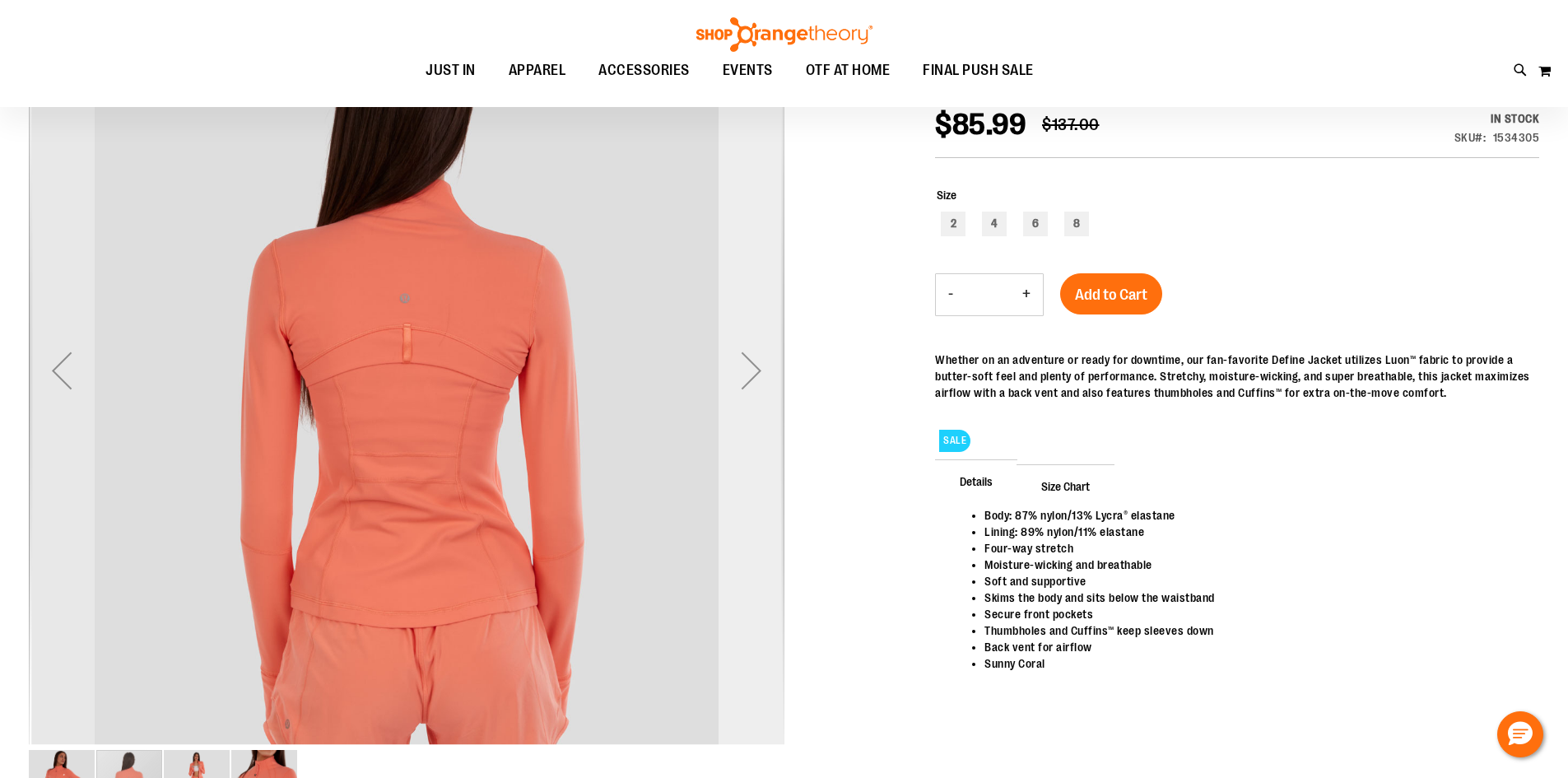
click at [755, 365] on div "Next" at bounding box center [751, 370] width 66 height 66
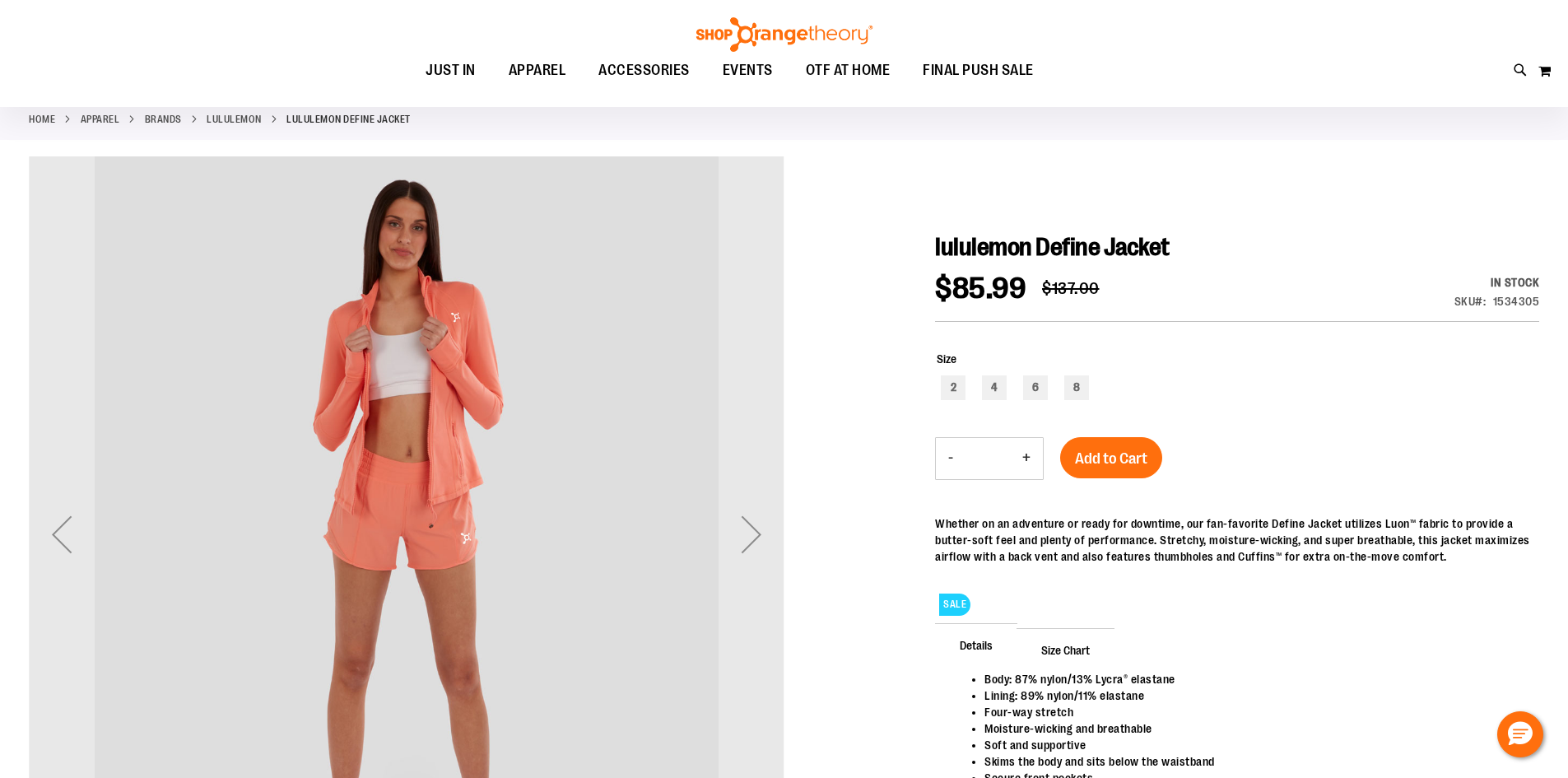
scroll to position [82, 0]
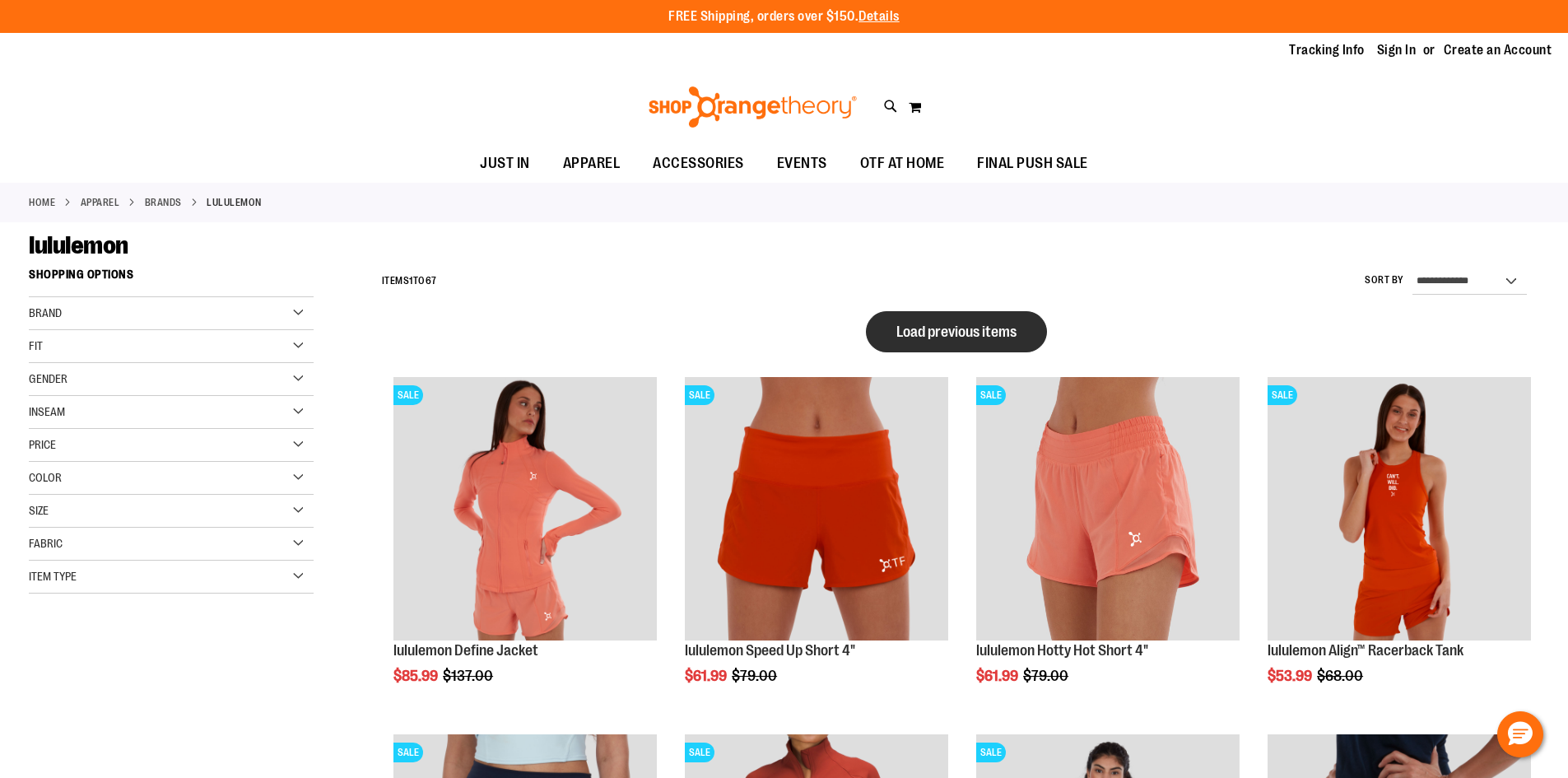
type input "**********"
click at [1017, 327] on button "Load previous items" at bounding box center [957, 332] width 181 height 41
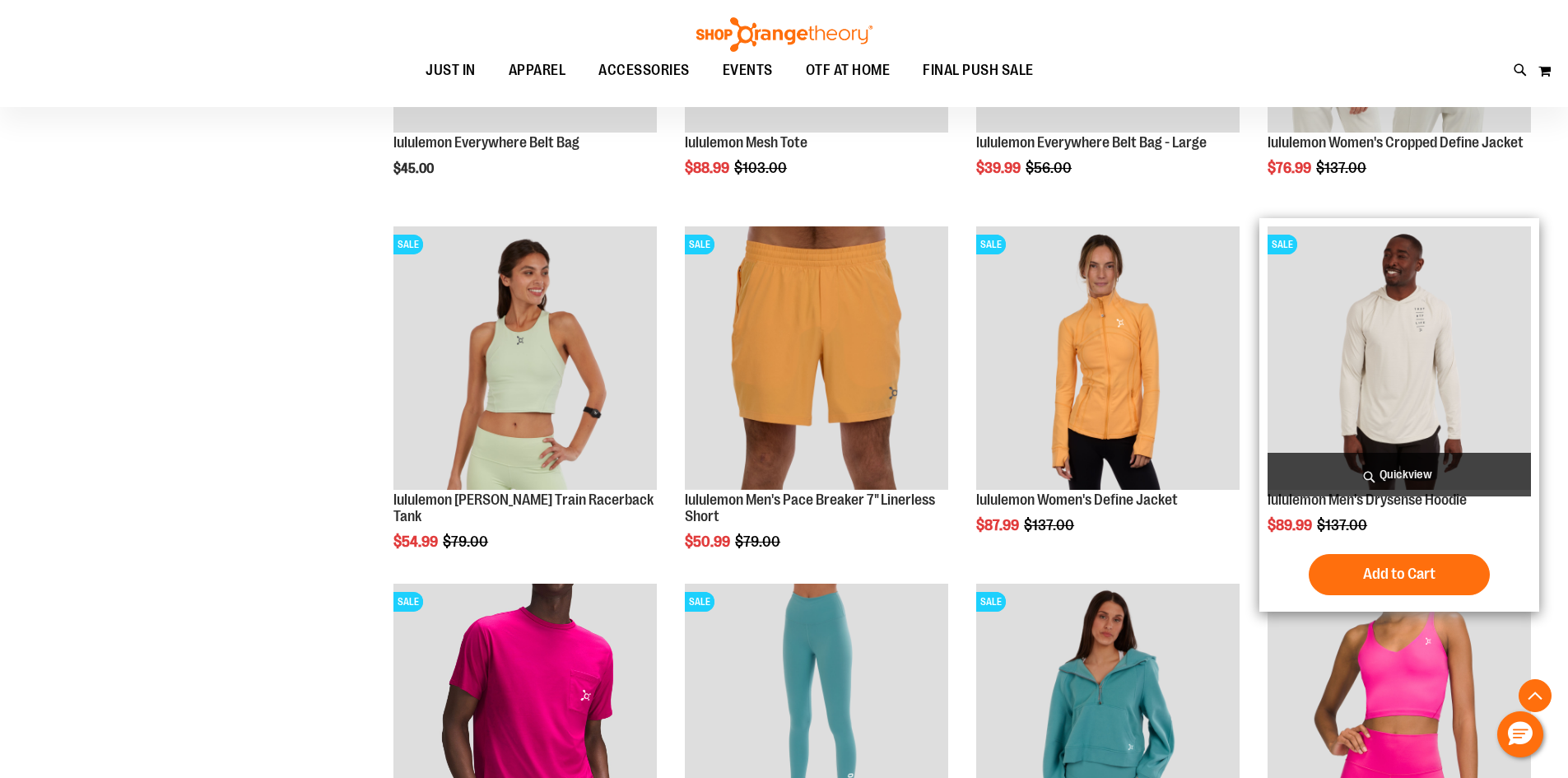
scroll to position [658, 0]
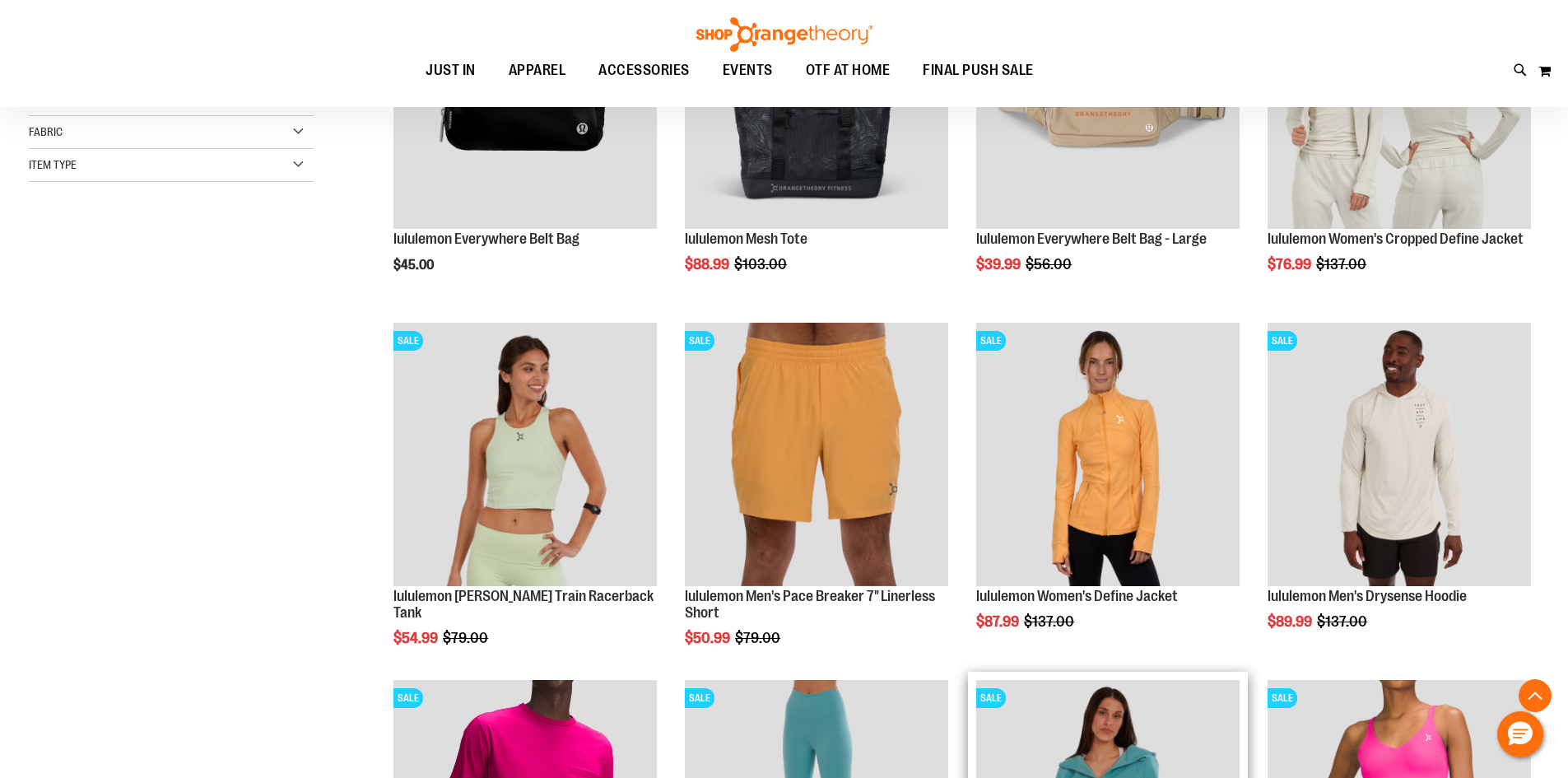
scroll to position [164, 0]
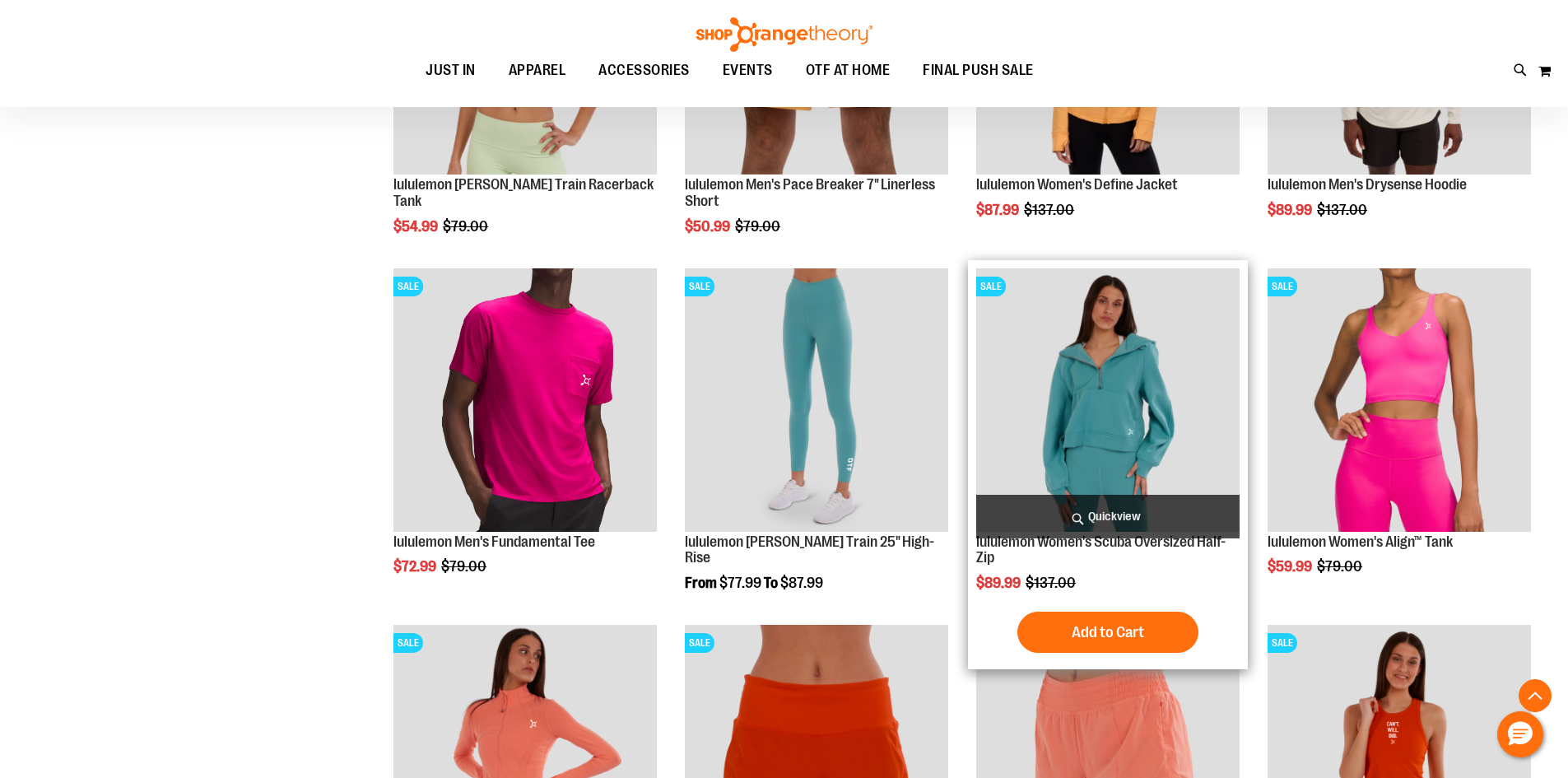
scroll to position [411, 0]
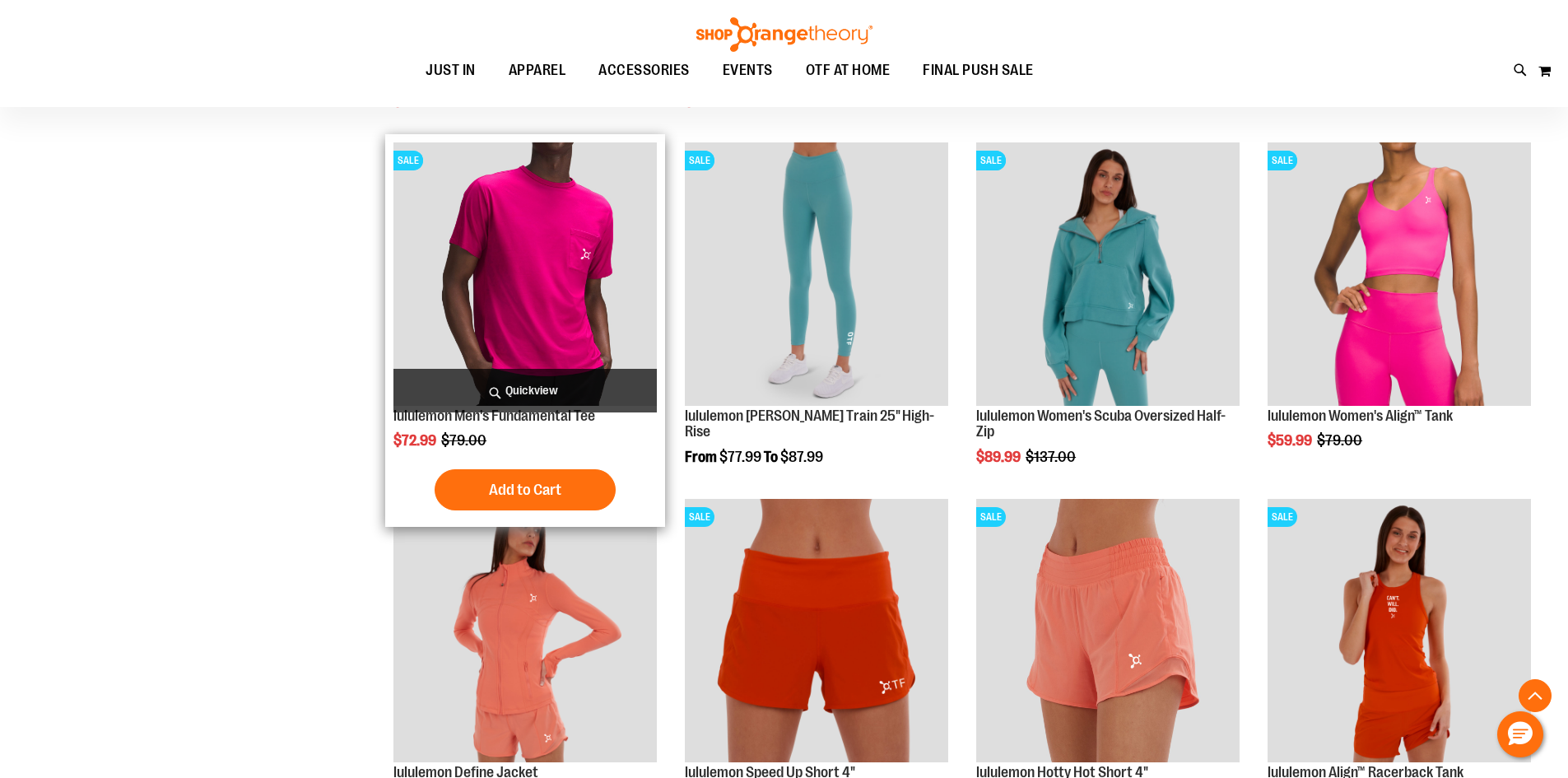
scroll to position [1152, 0]
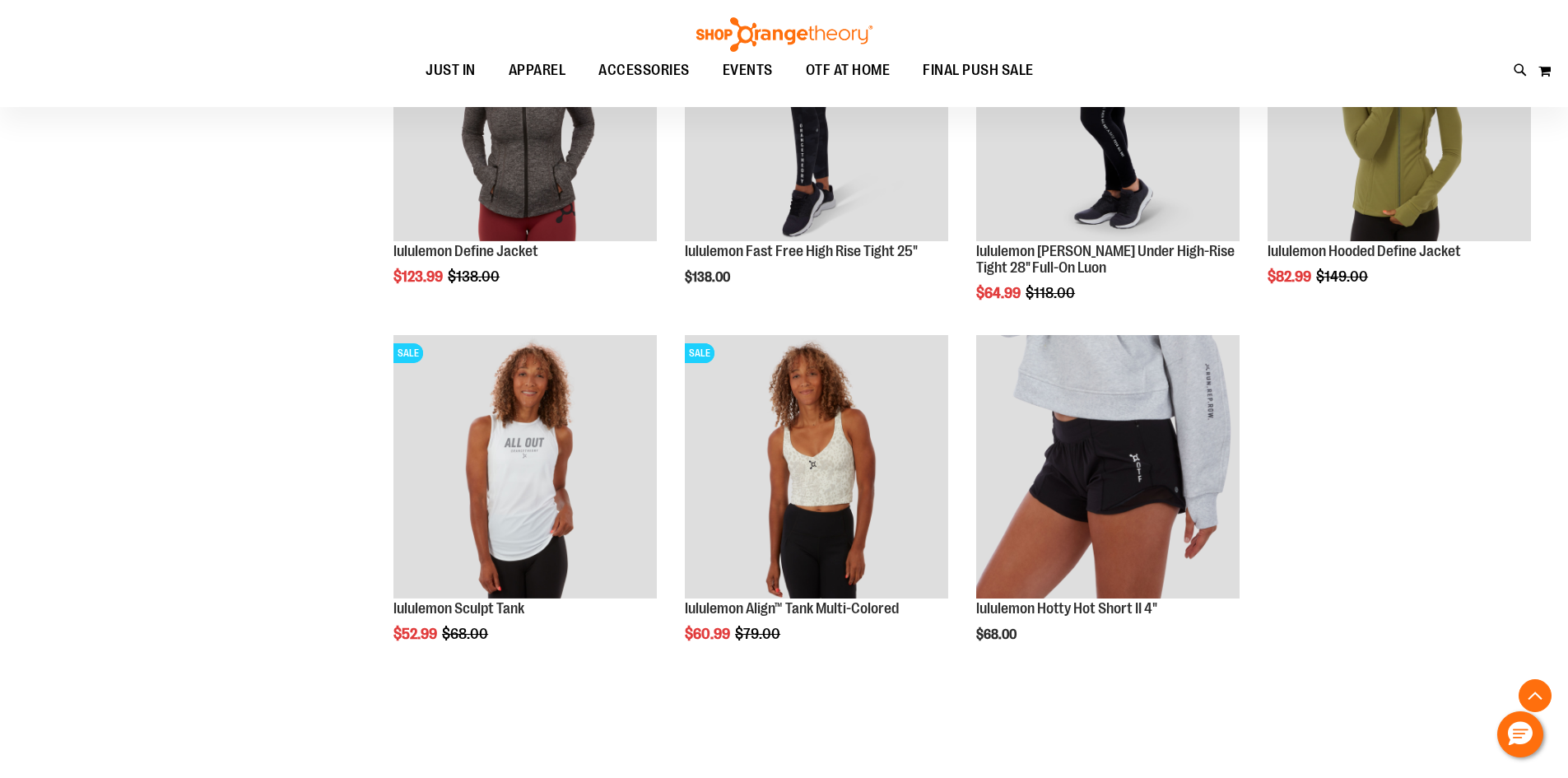
scroll to position [2552, 0]
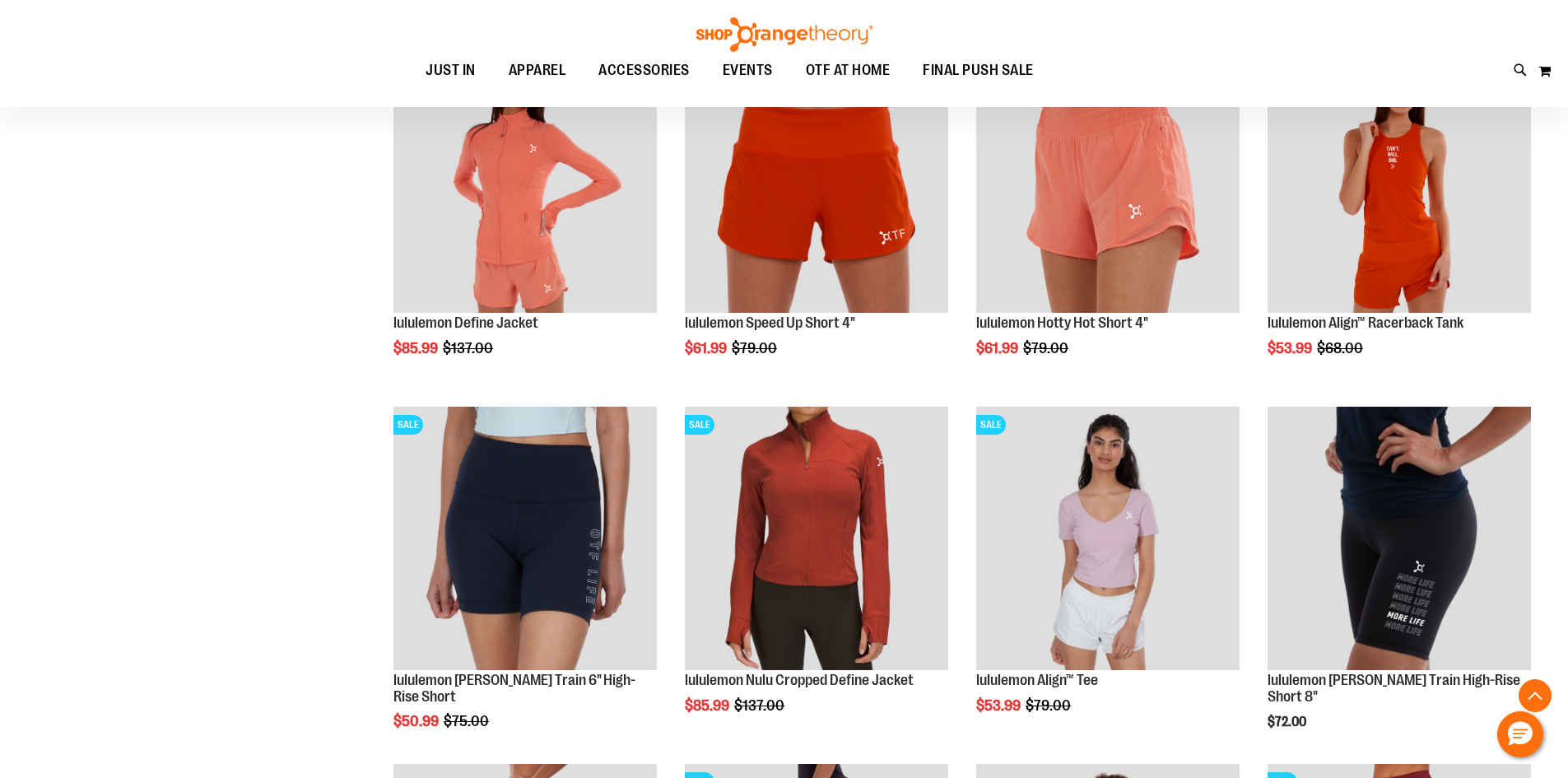
scroll to position [1152, 0]
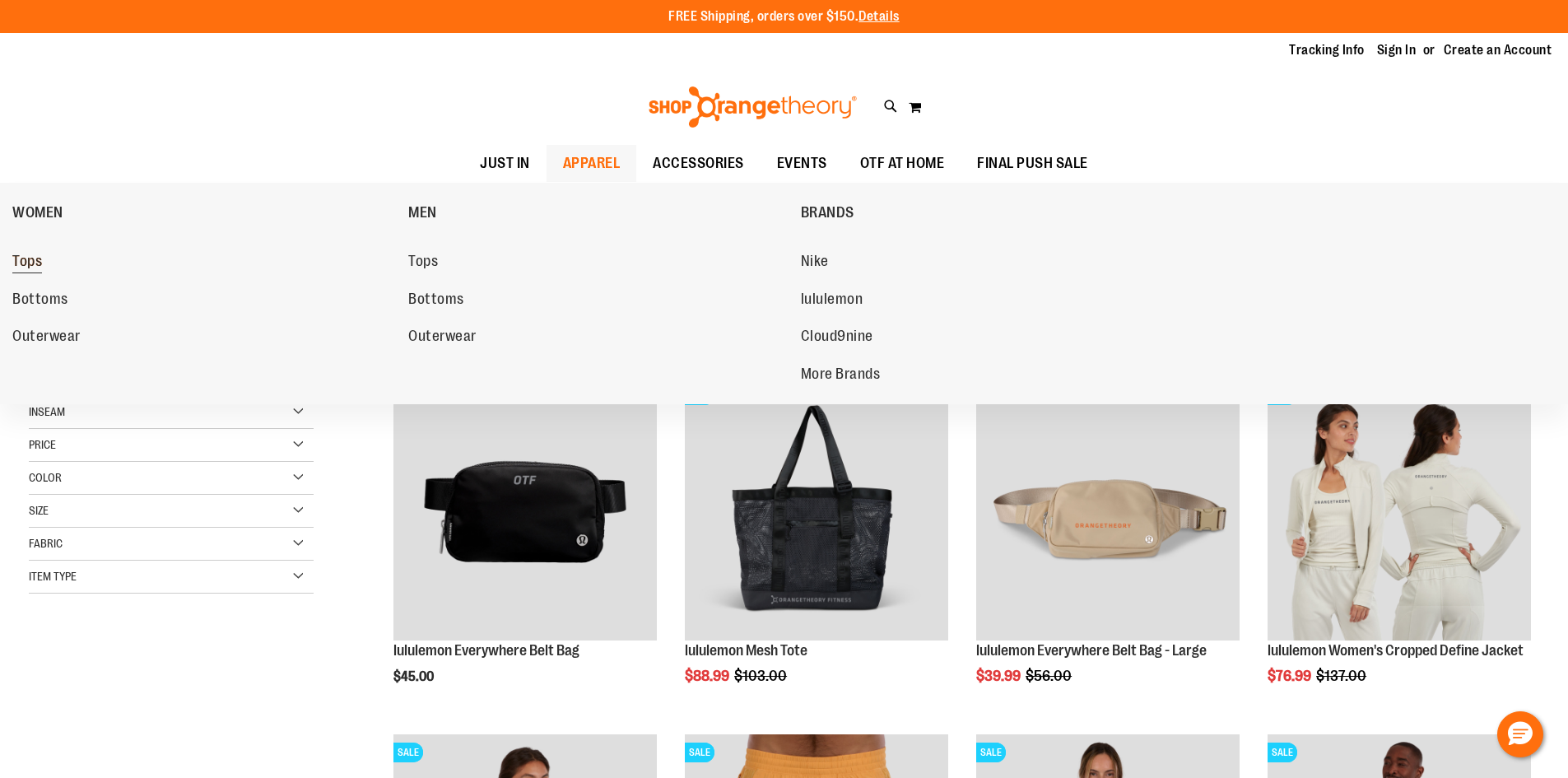
click at [18, 257] on span "Tops" at bounding box center [27, 263] width 29 height 21
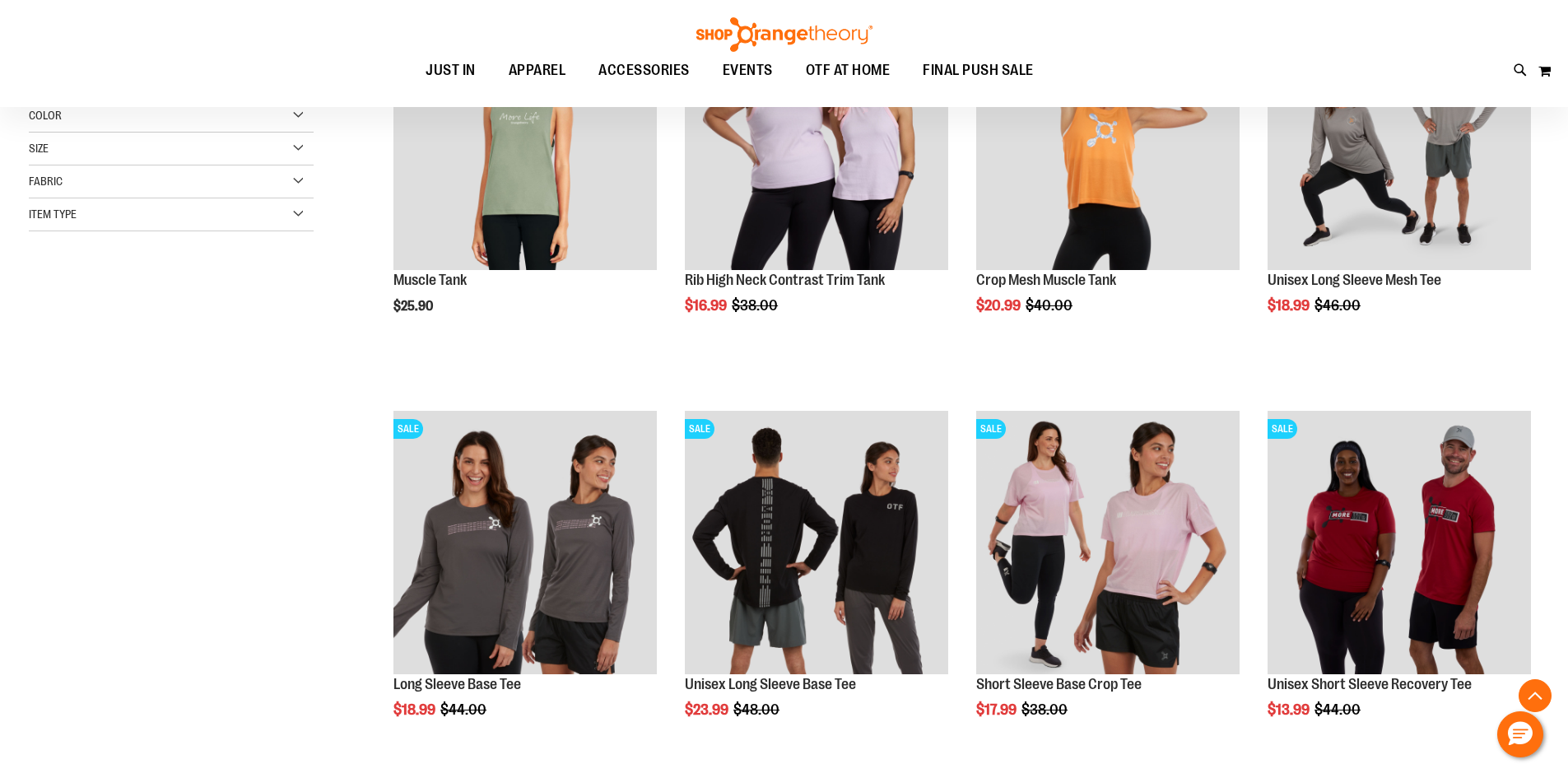
scroll to position [658, 0]
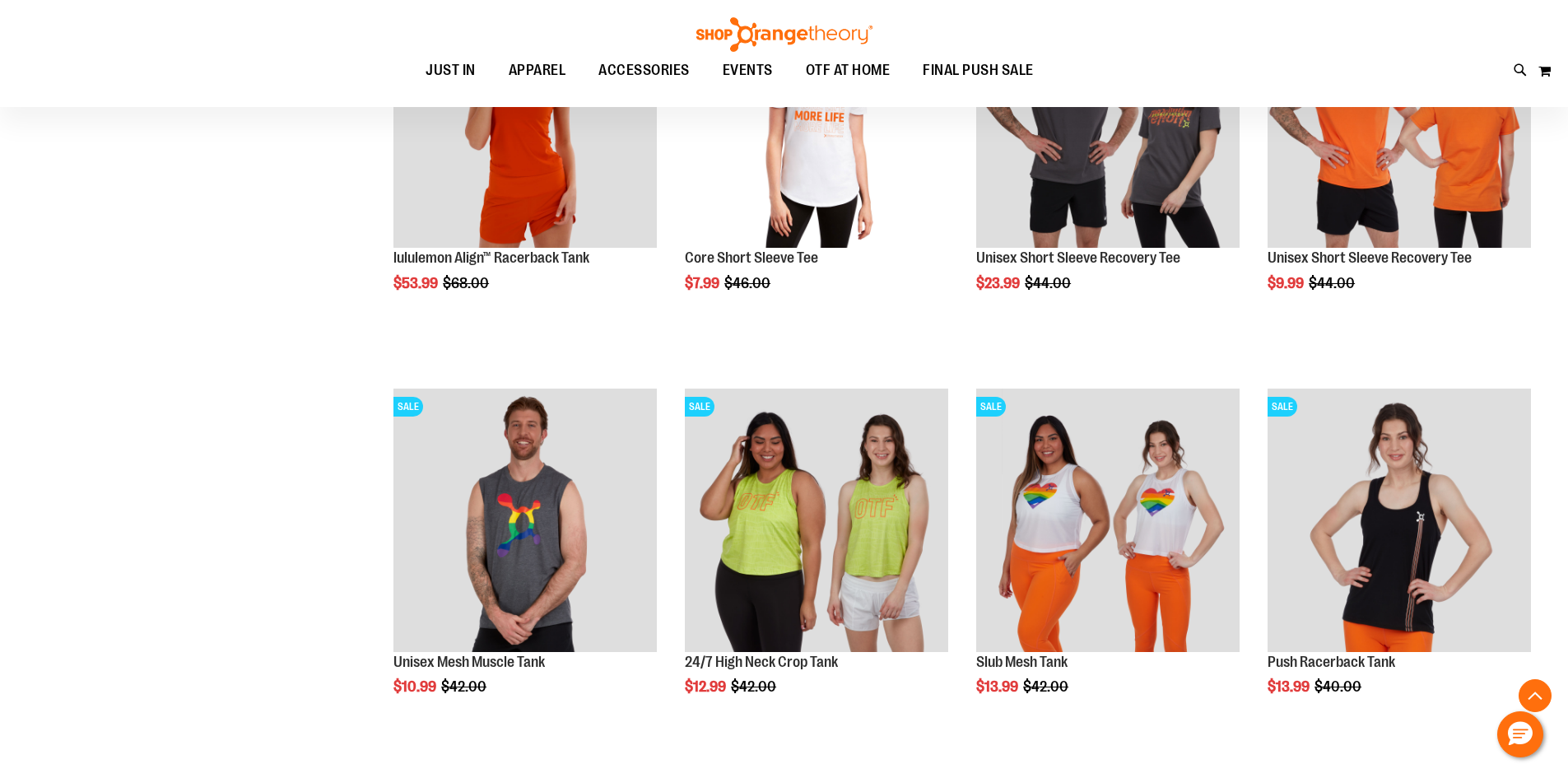
scroll to position [1976, 0]
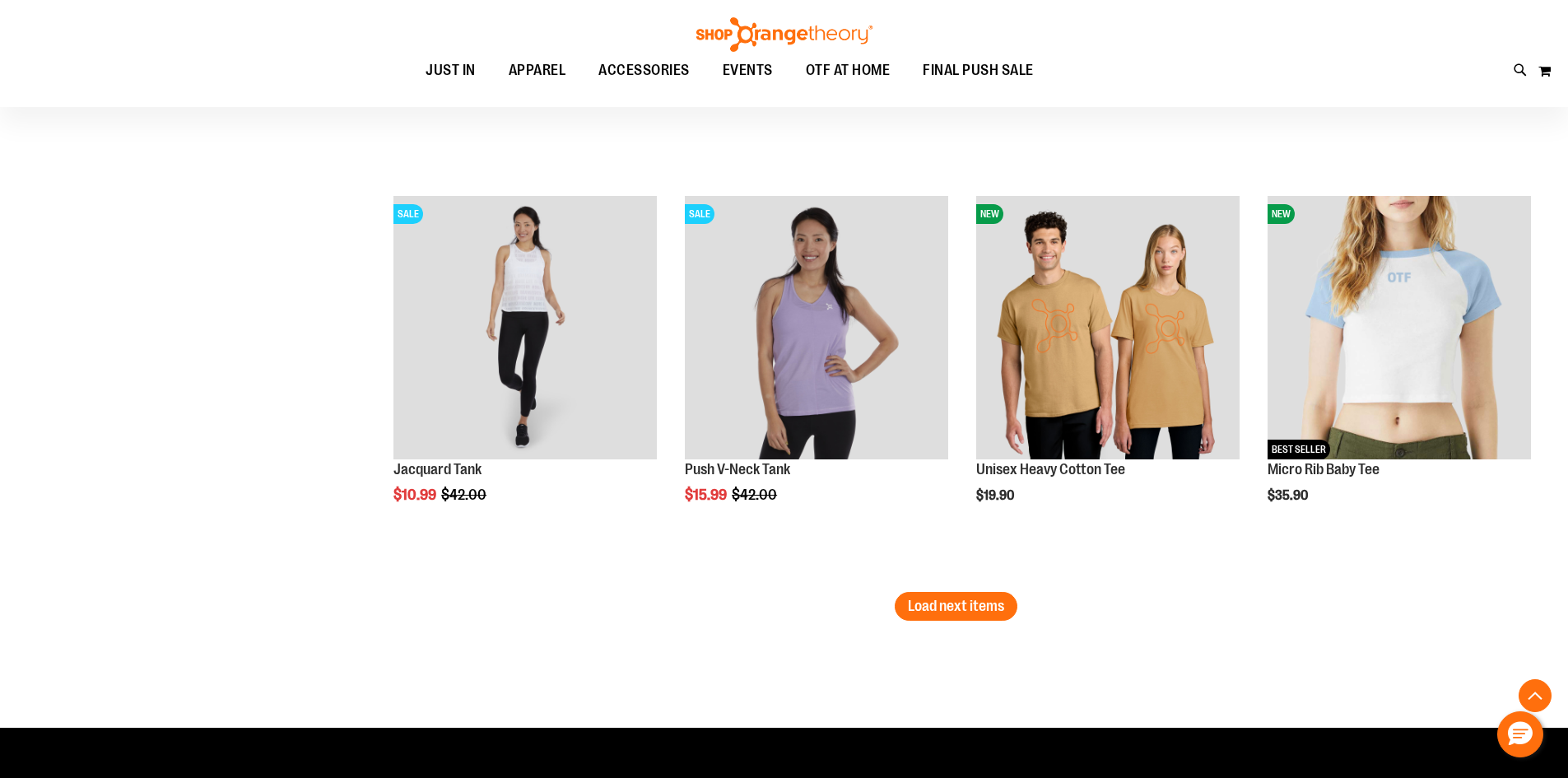
scroll to position [3458, 0]
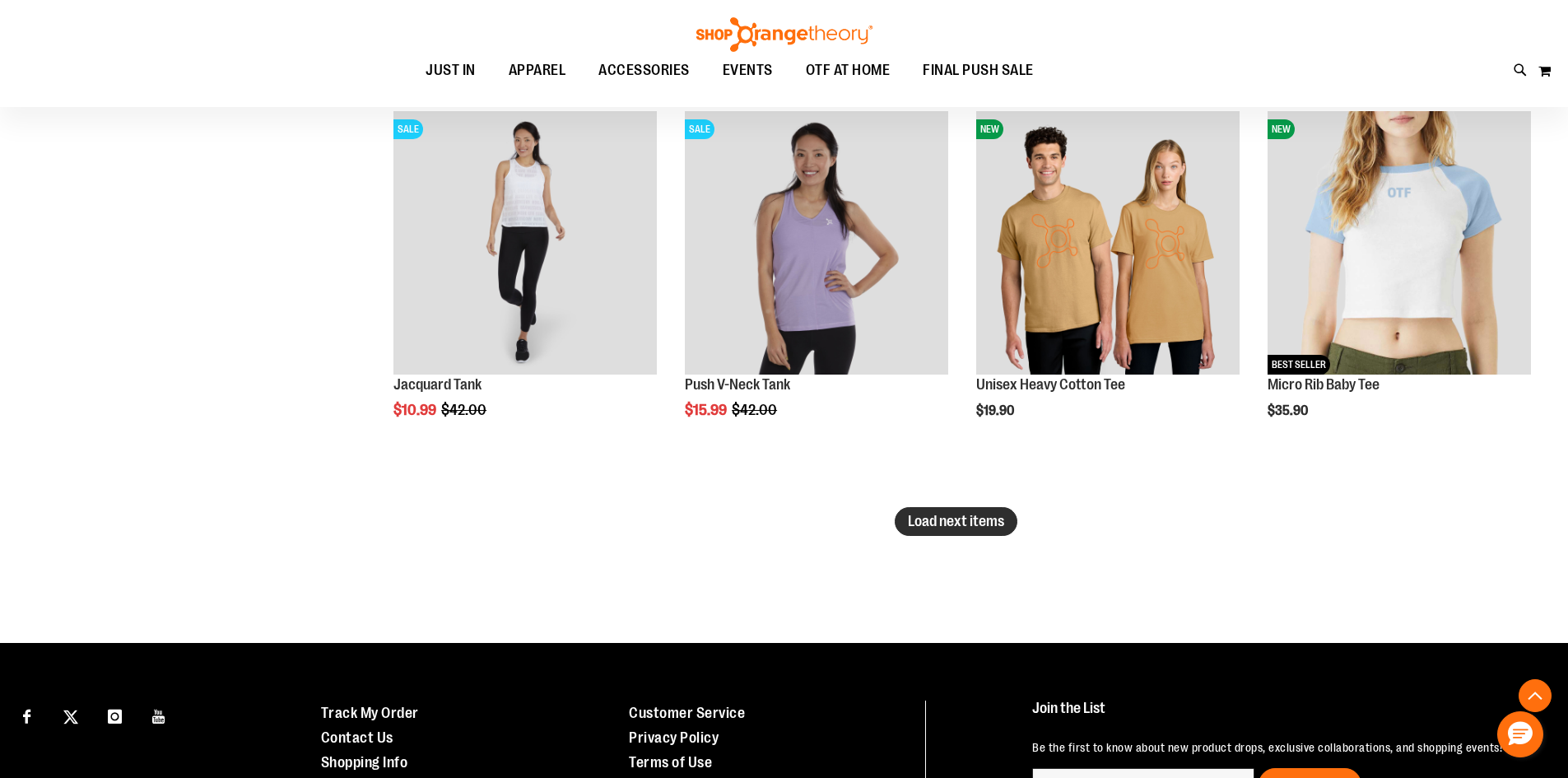
type input "**********"
click at [919, 511] on button "Load next items" at bounding box center [956, 521] width 123 height 28
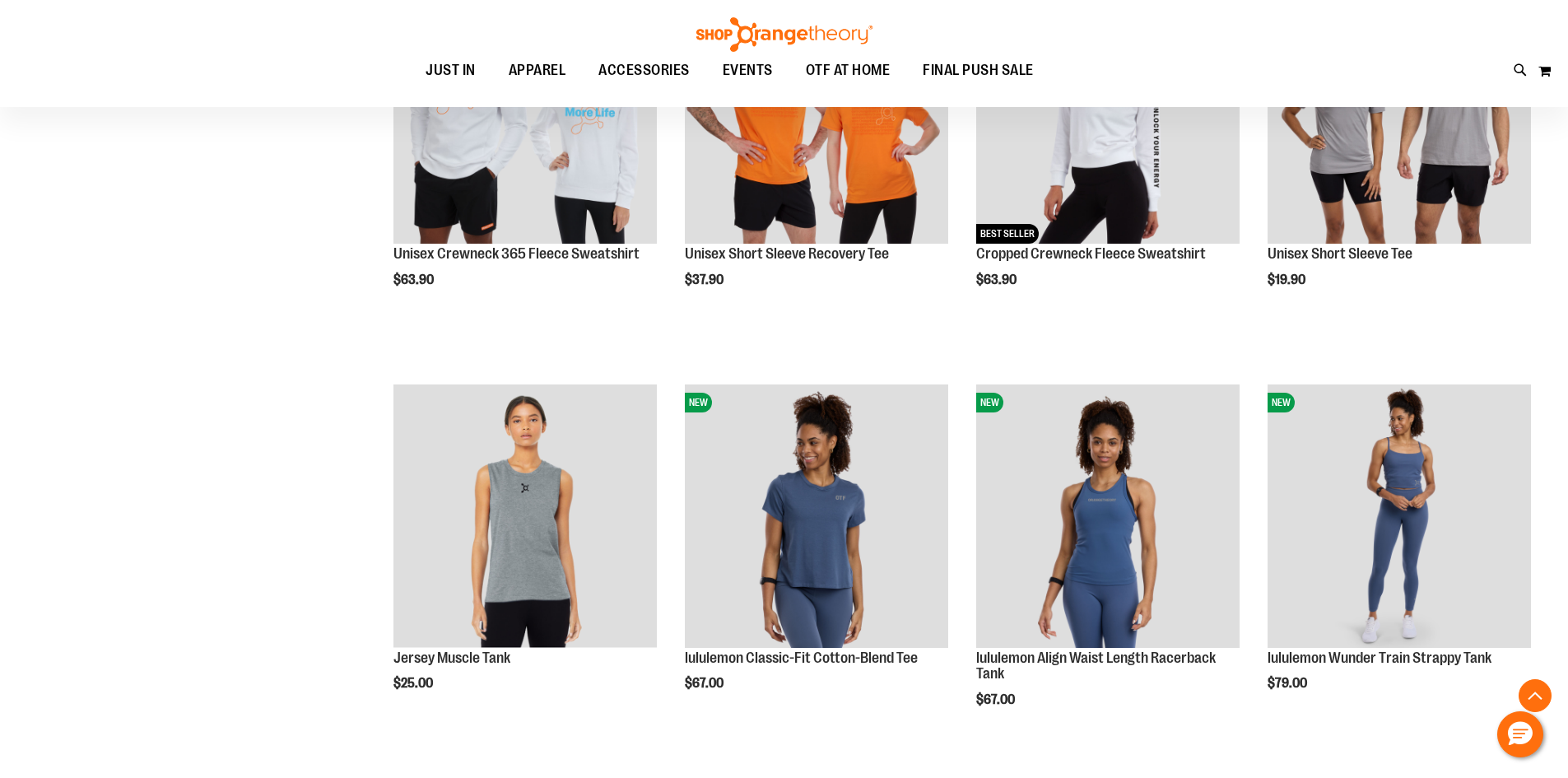
scroll to position [4447, 0]
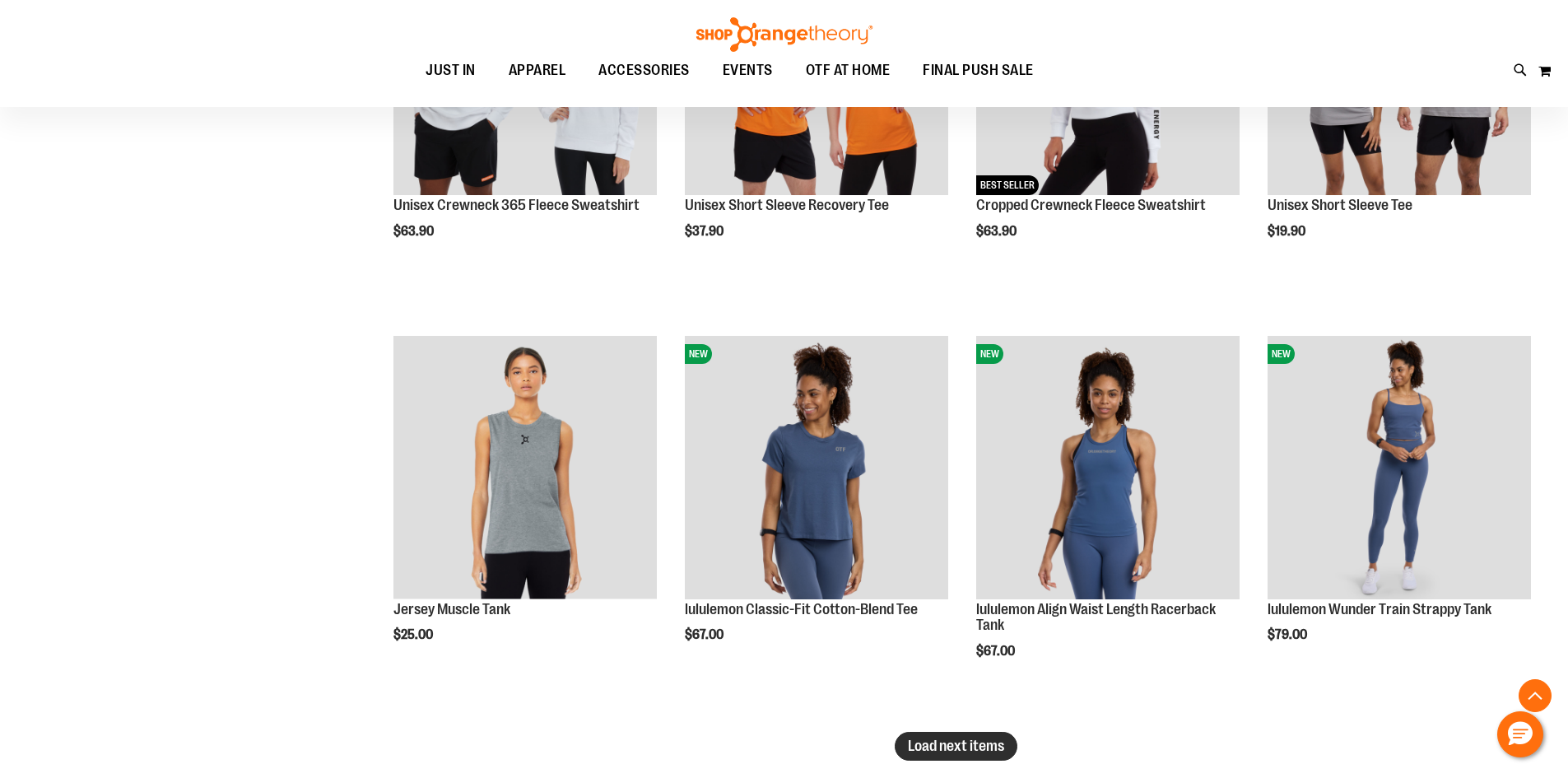
click at [988, 745] on span "Load next items" at bounding box center [956, 746] width 96 height 17
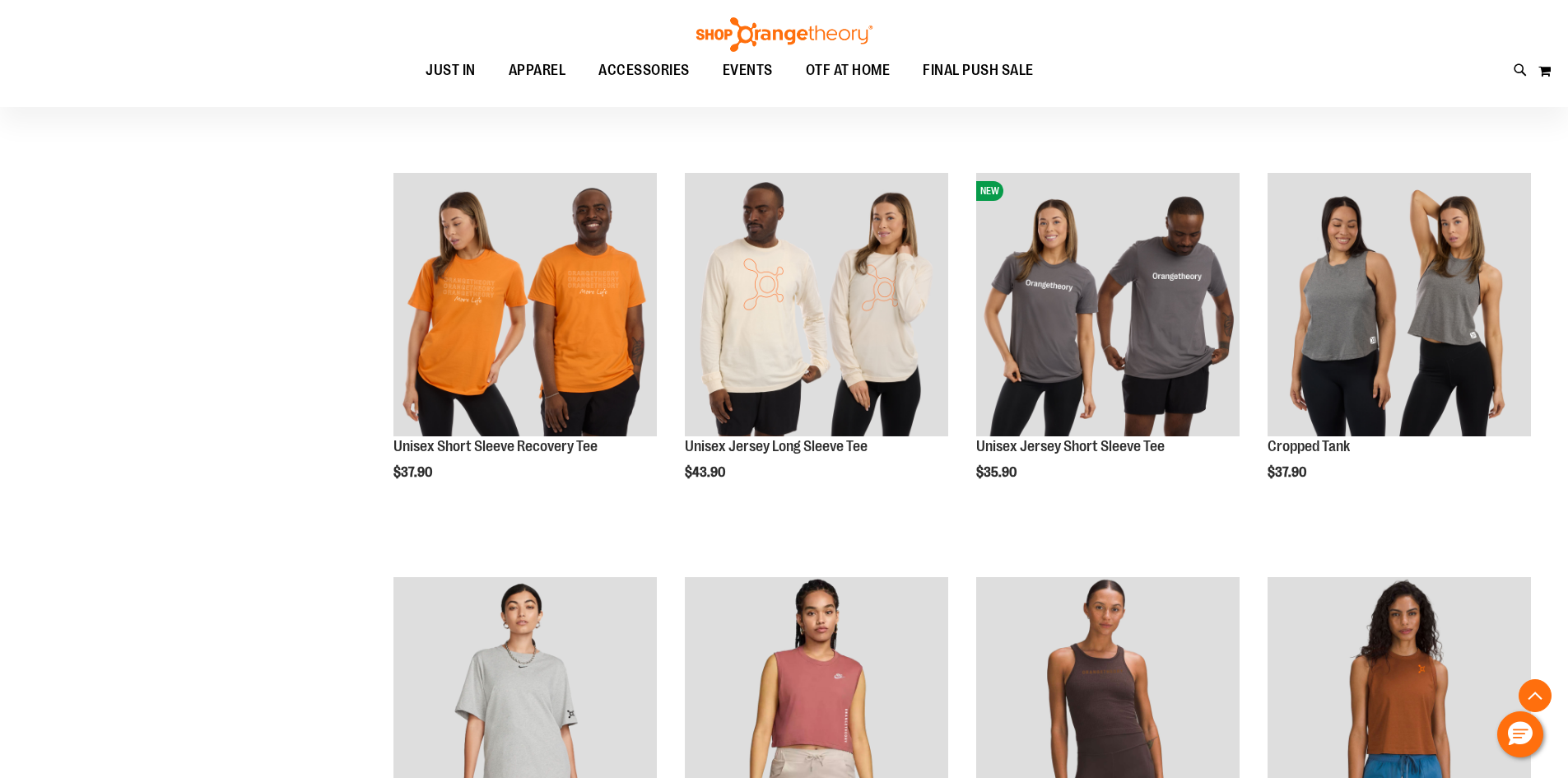
scroll to position [5682, 0]
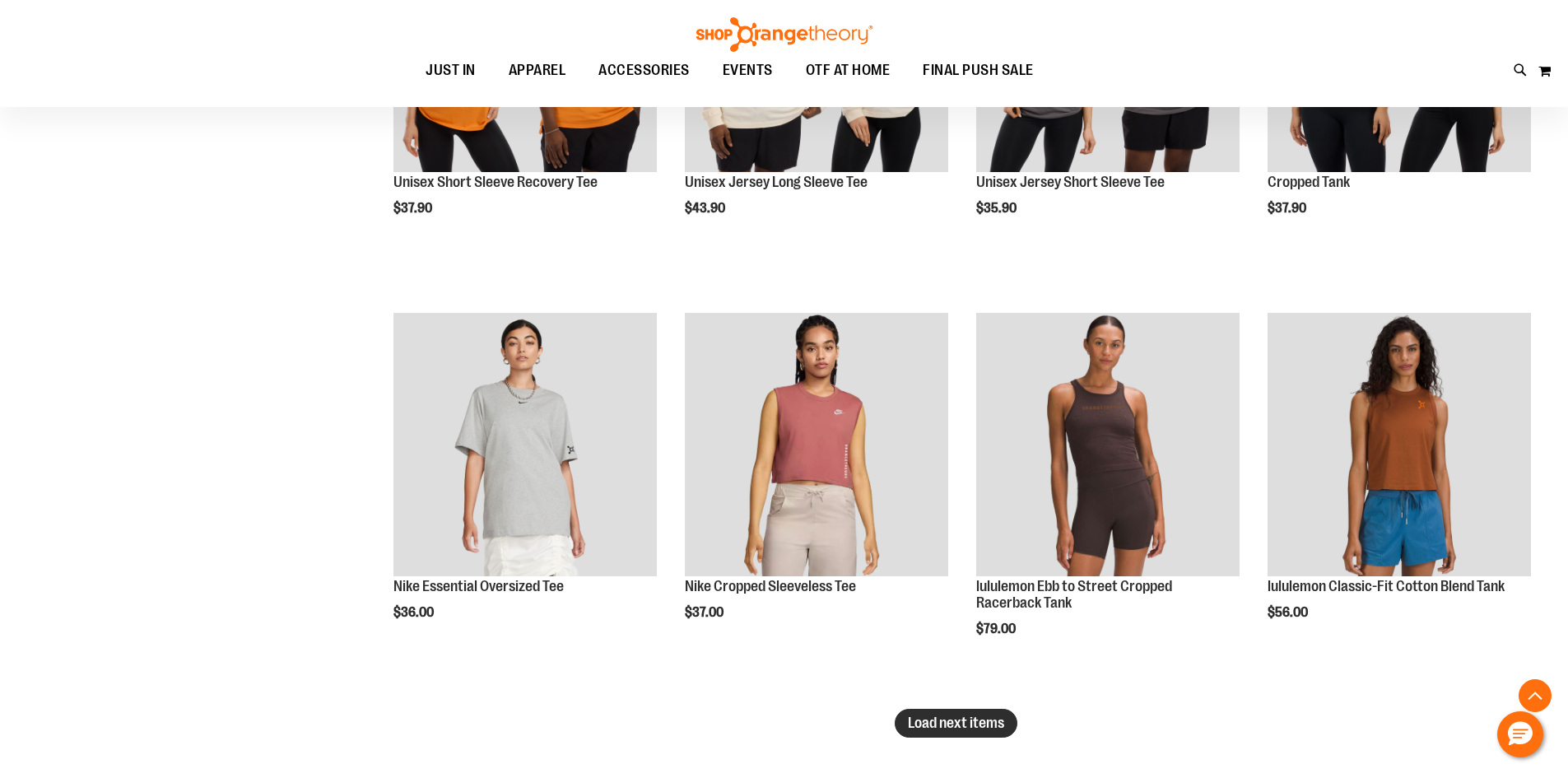
click at [949, 721] on span "Load next items" at bounding box center [956, 723] width 96 height 17
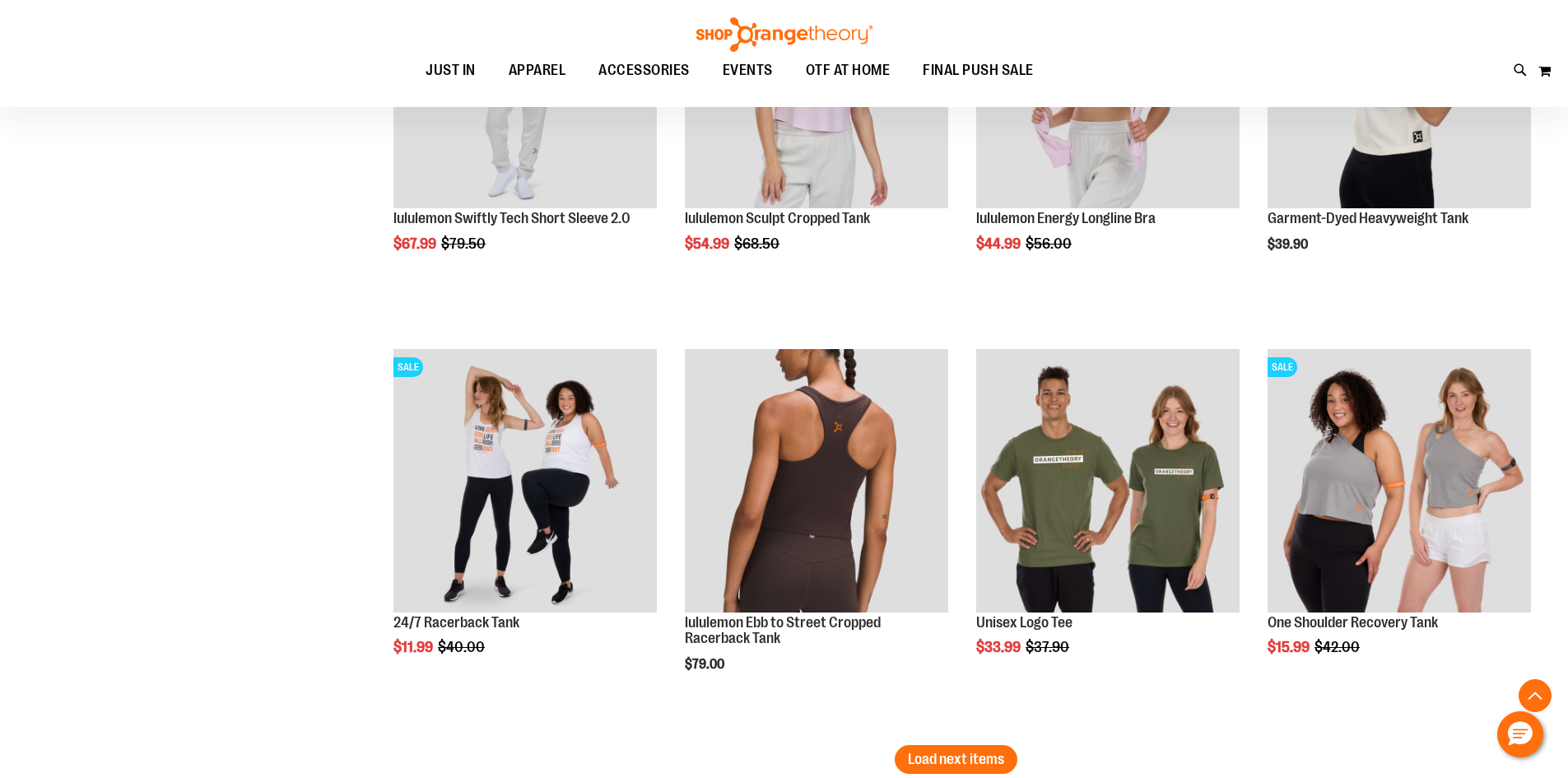
scroll to position [7164, 0]
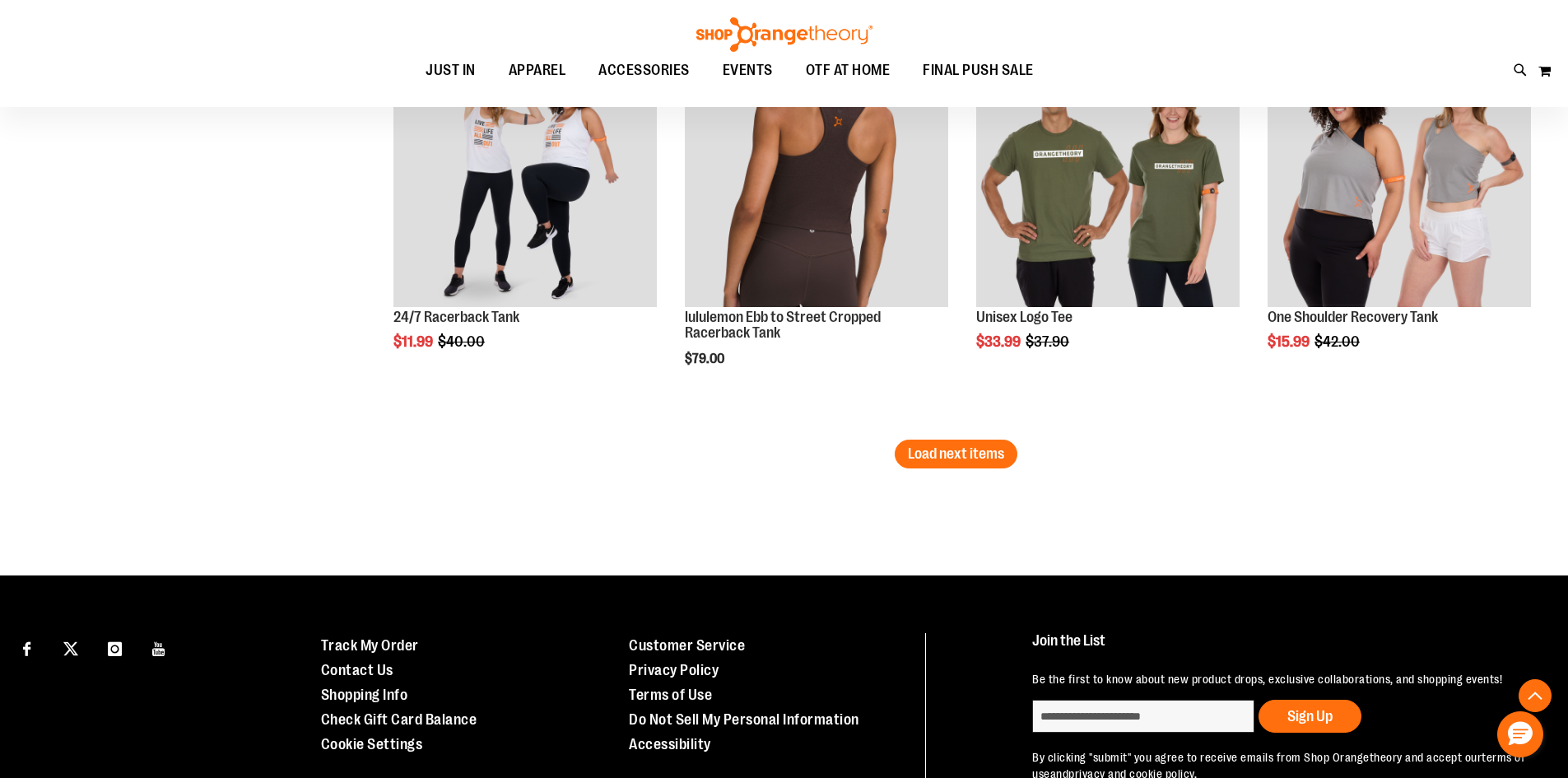
click at [936, 431] on li "lululemon Ebb to Street Cropped Racerback Tank $79.00 [GEOGRAPHIC_DATA] Add to …" at bounding box center [816, 237] width 280 height 404
click at [925, 455] on span "Load next items" at bounding box center [956, 454] width 96 height 17
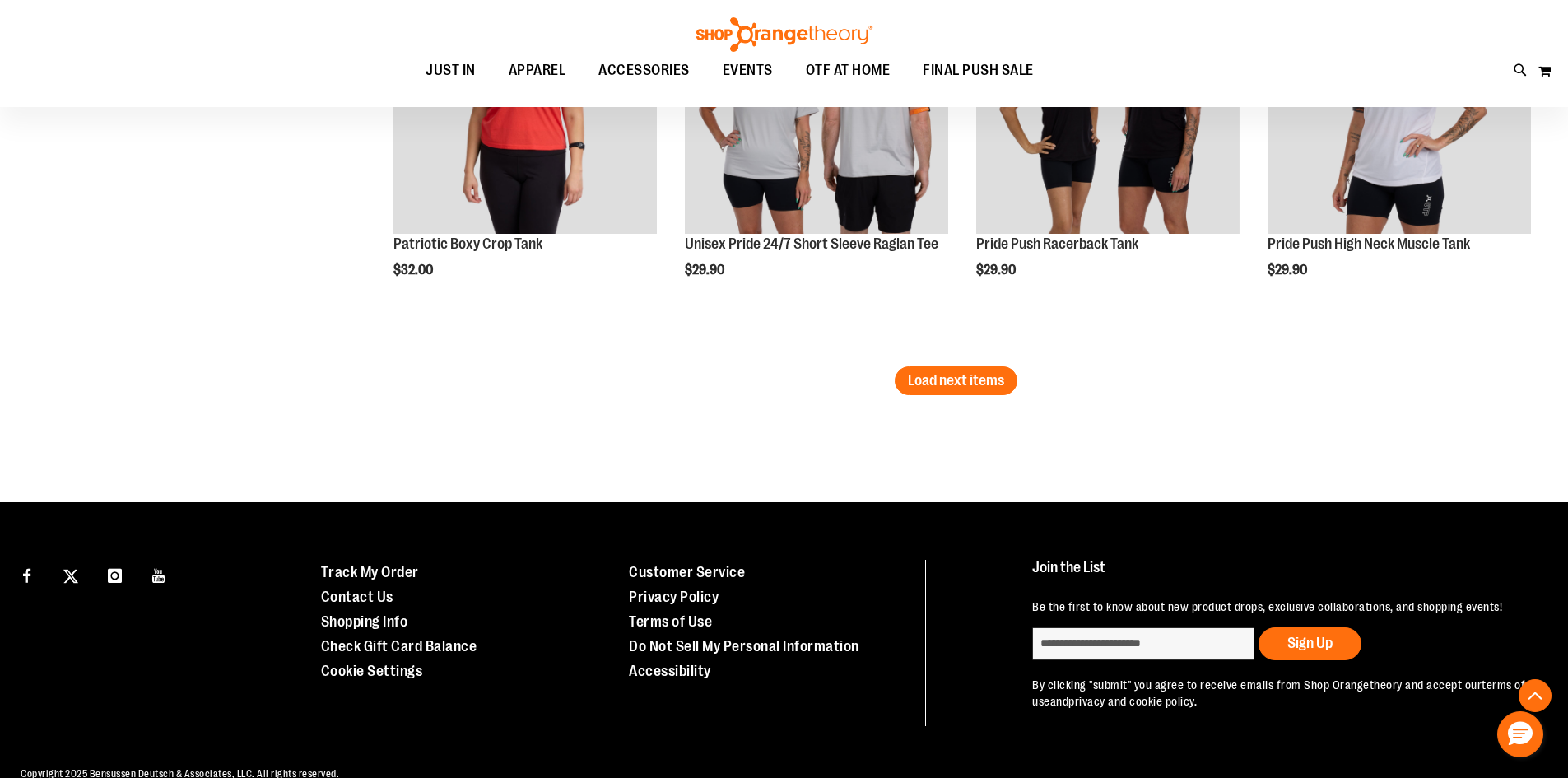
scroll to position [8482, 0]
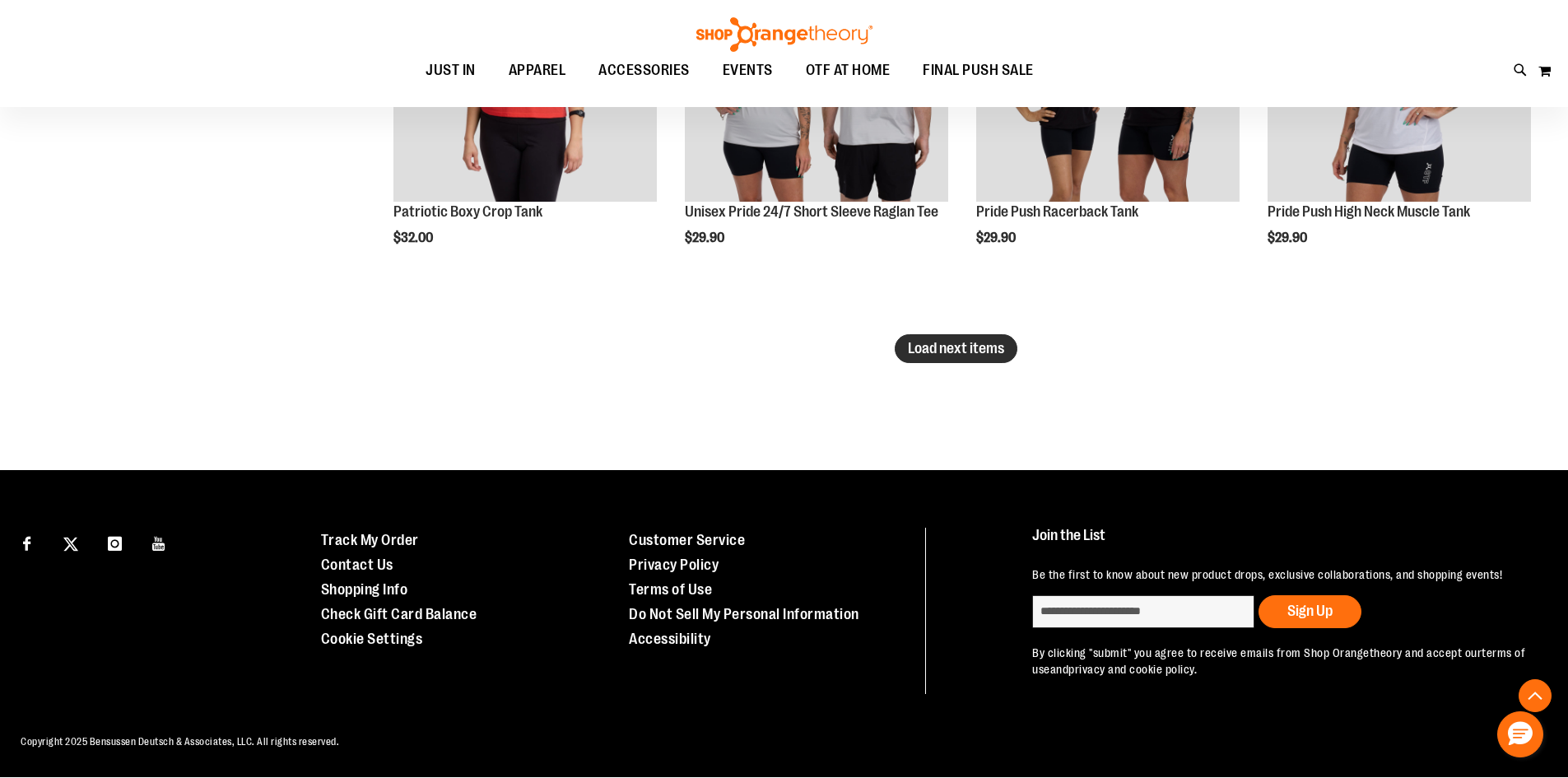
click at [940, 348] on span "Load next items" at bounding box center [956, 348] width 96 height 17
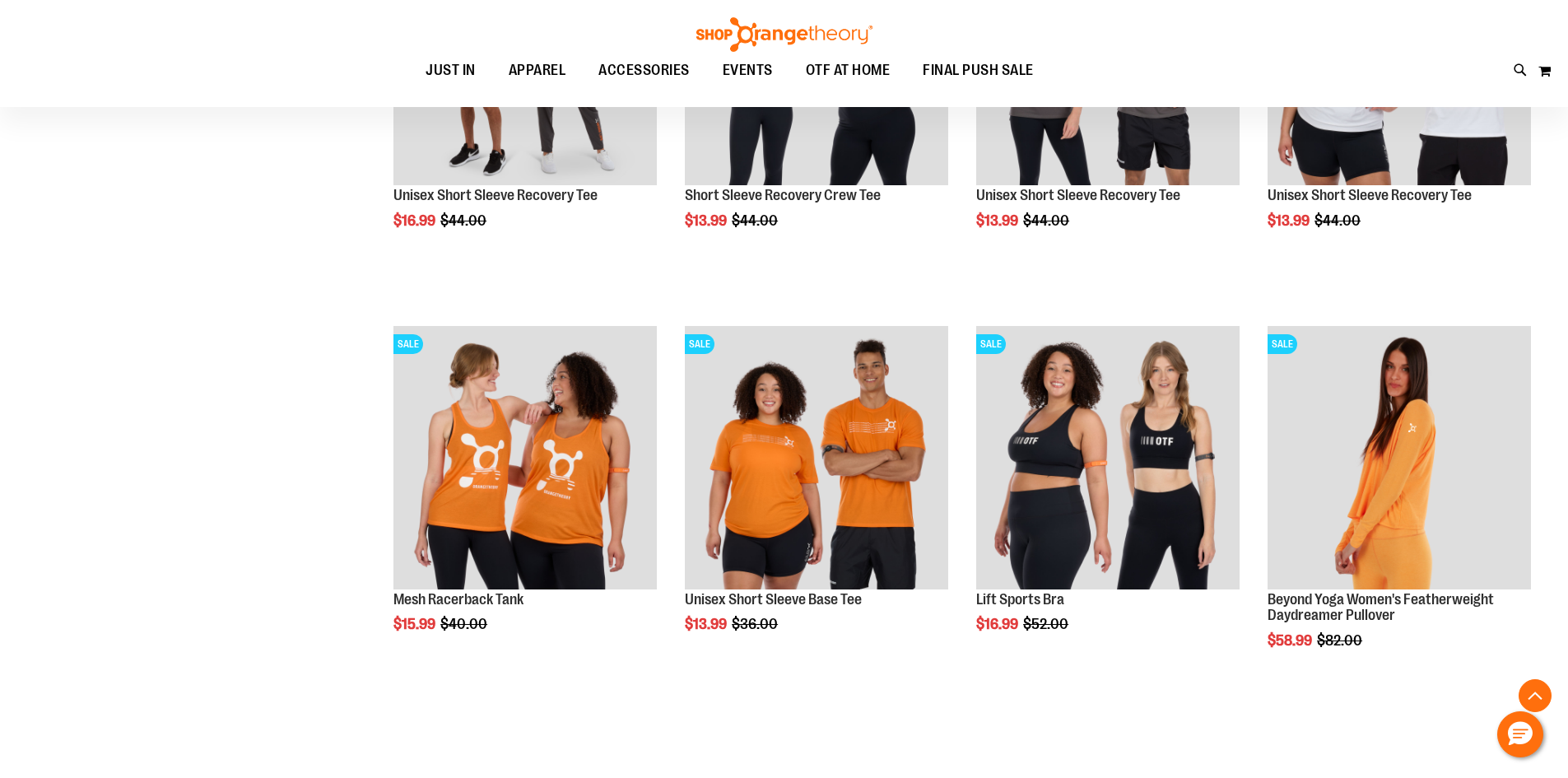
scroll to position [9388, 0]
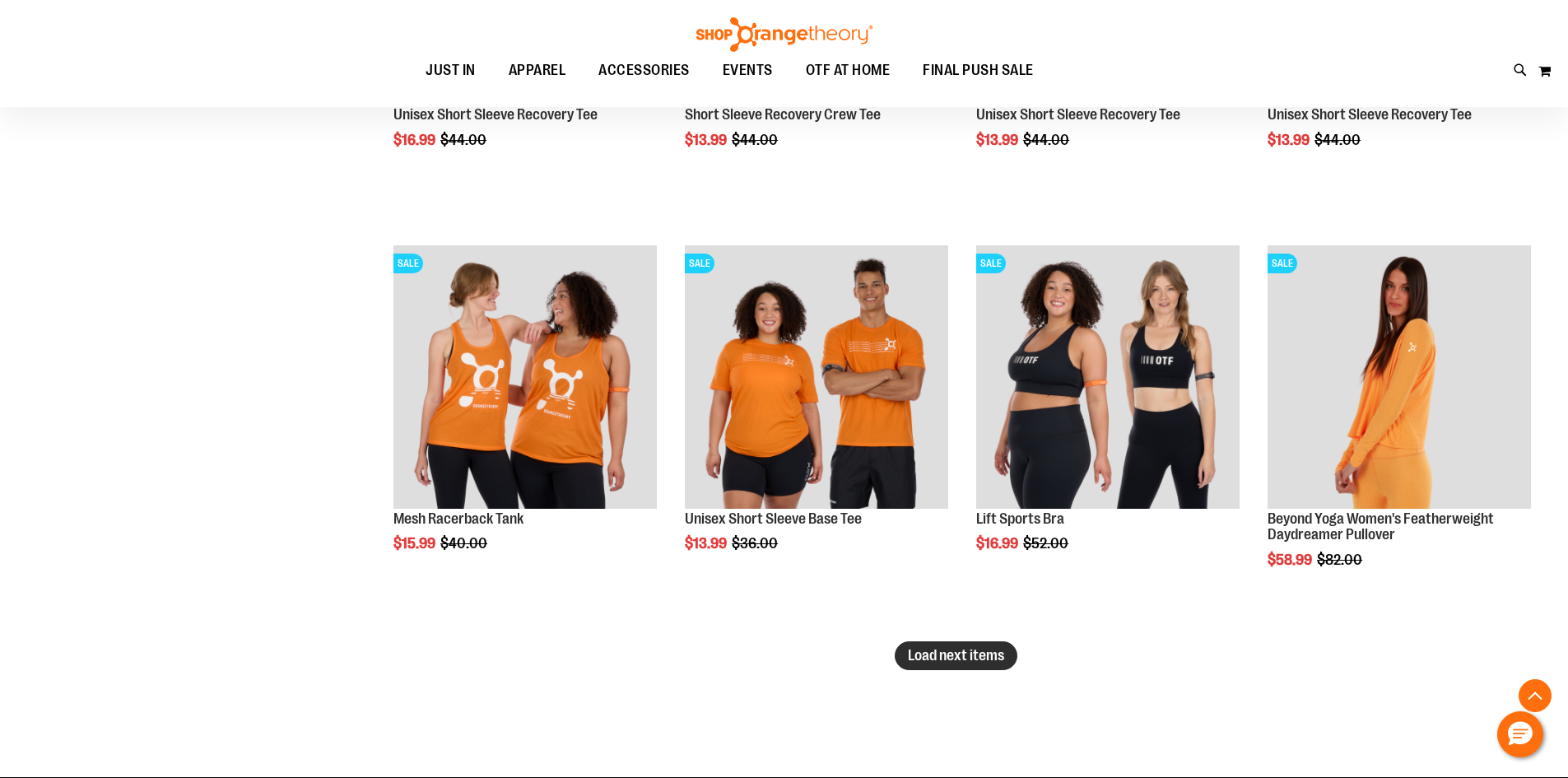
click at [949, 663] on span "Load next items" at bounding box center [956, 656] width 96 height 17
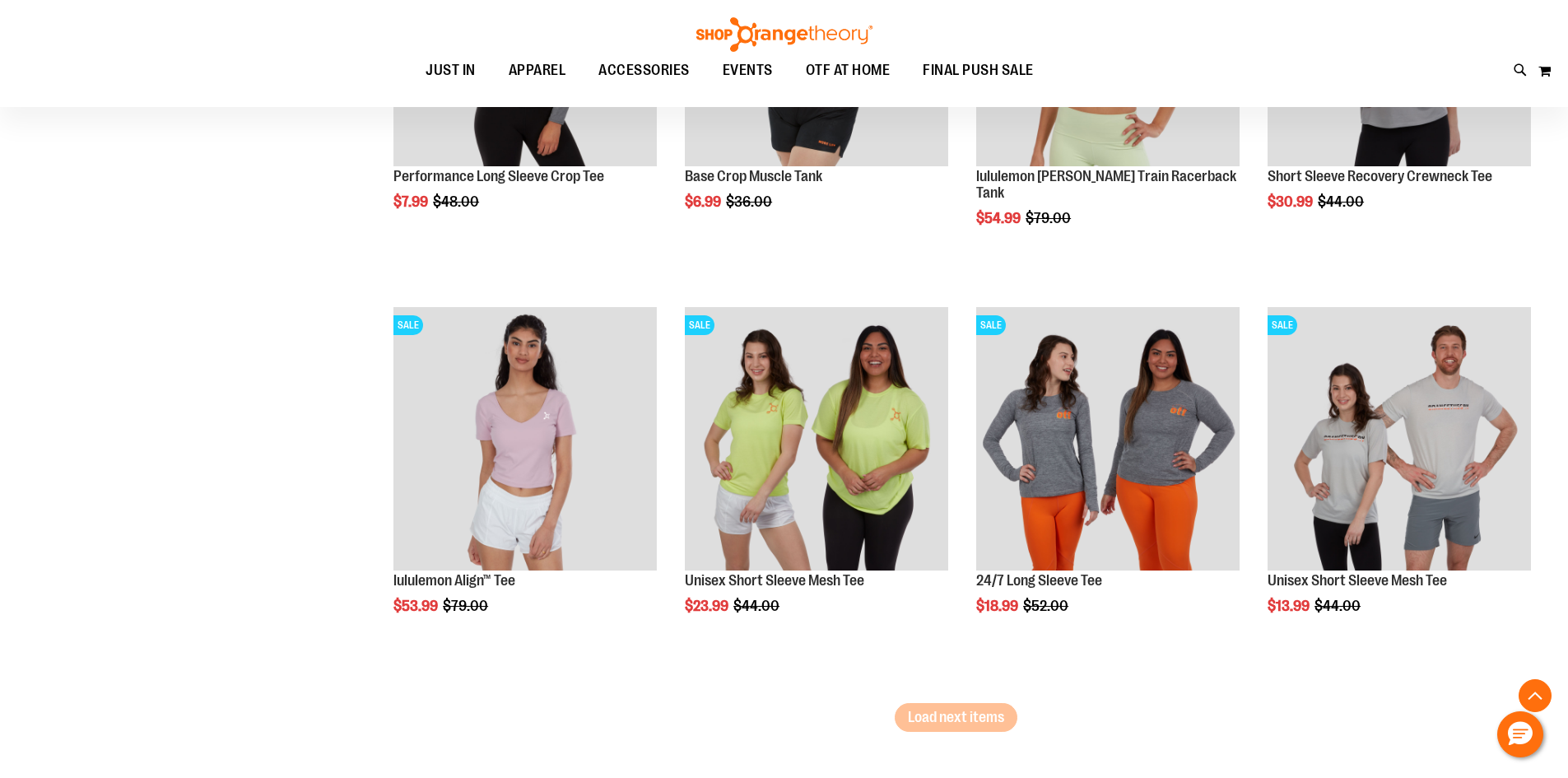
scroll to position [10541, 0]
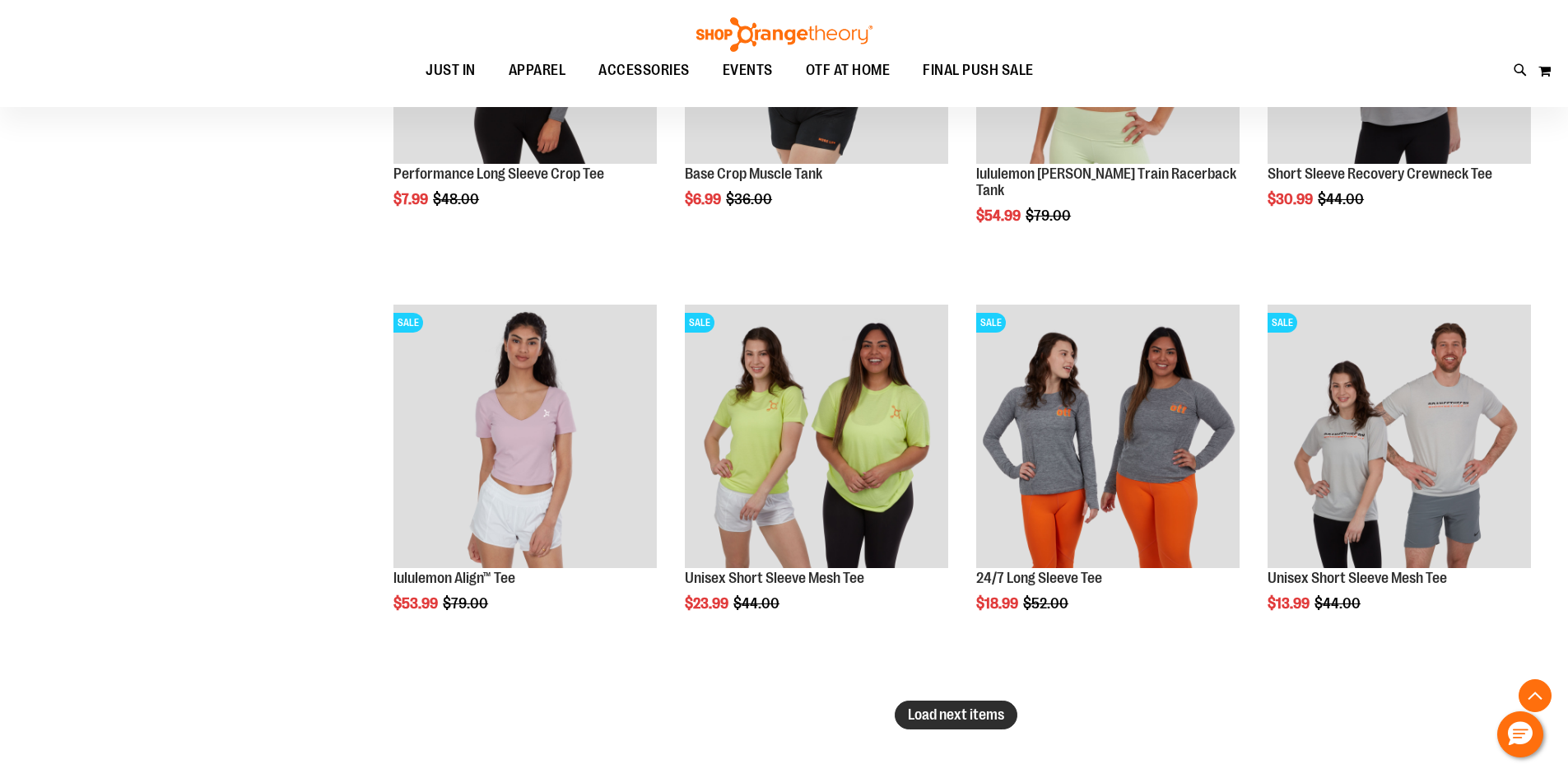
click at [955, 705] on button "Load next items" at bounding box center [956, 715] width 123 height 28
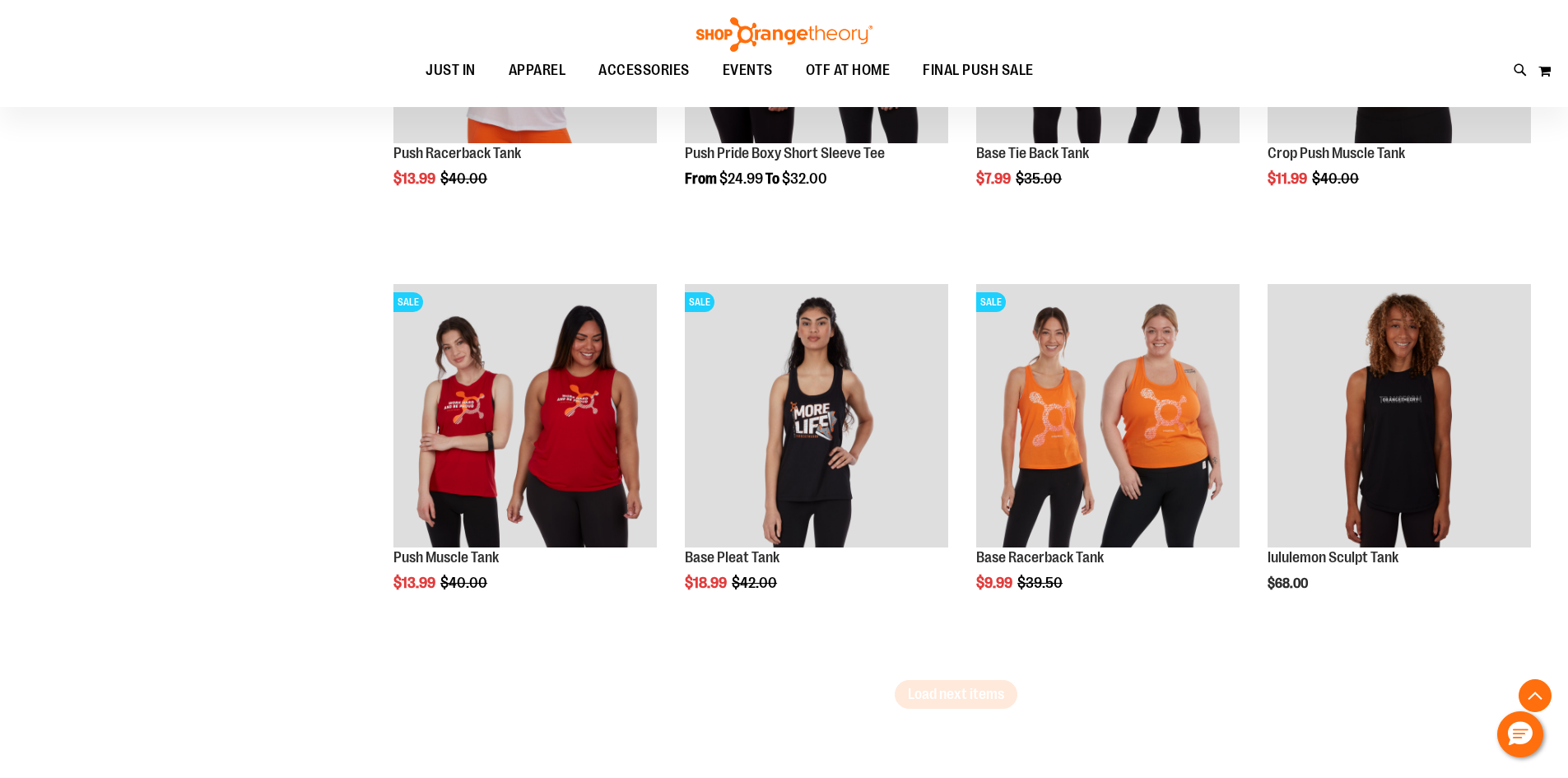
scroll to position [11776, 0]
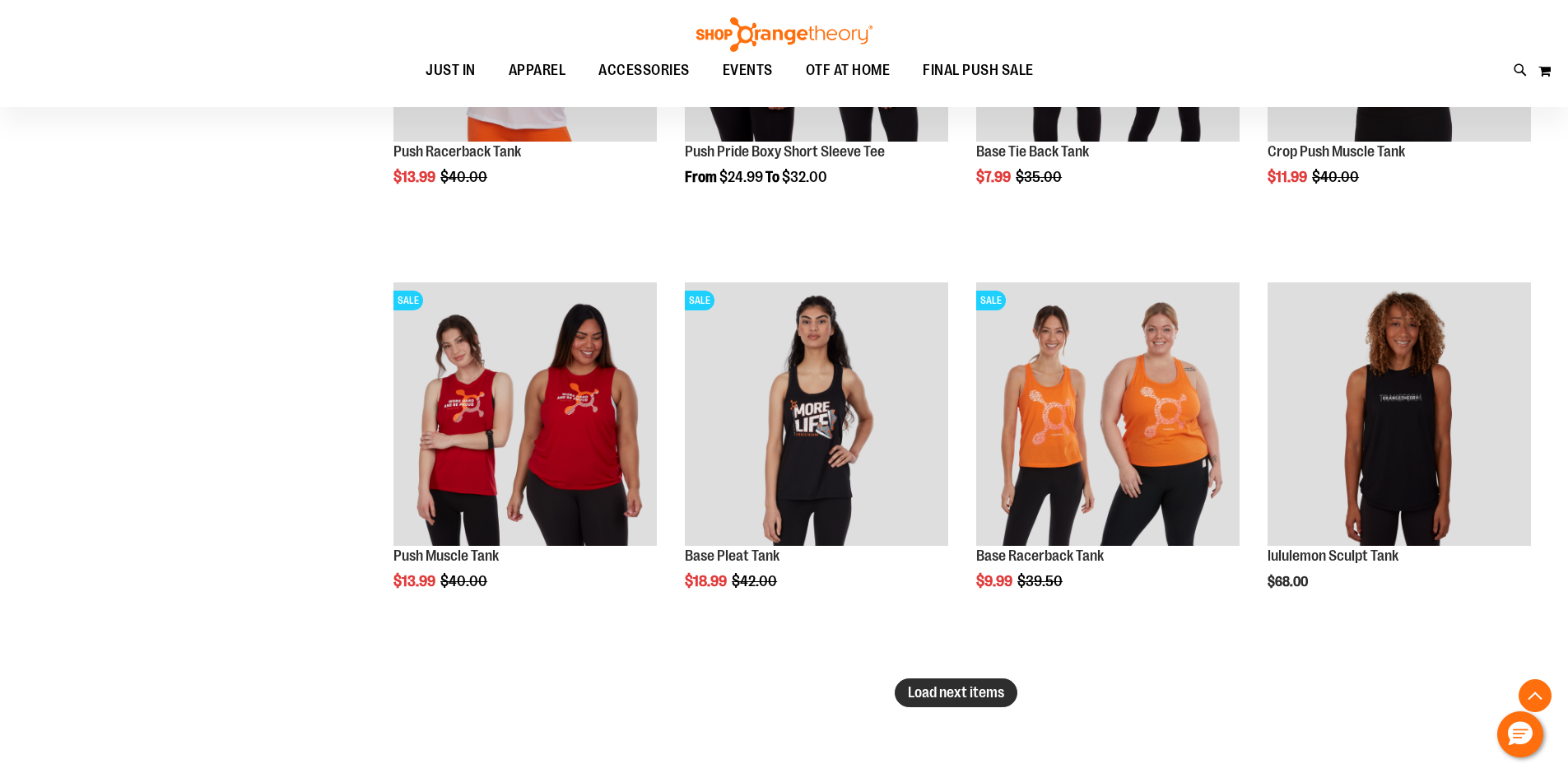
click at [946, 697] on span "Load next items" at bounding box center [956, 693] width 96 height 17
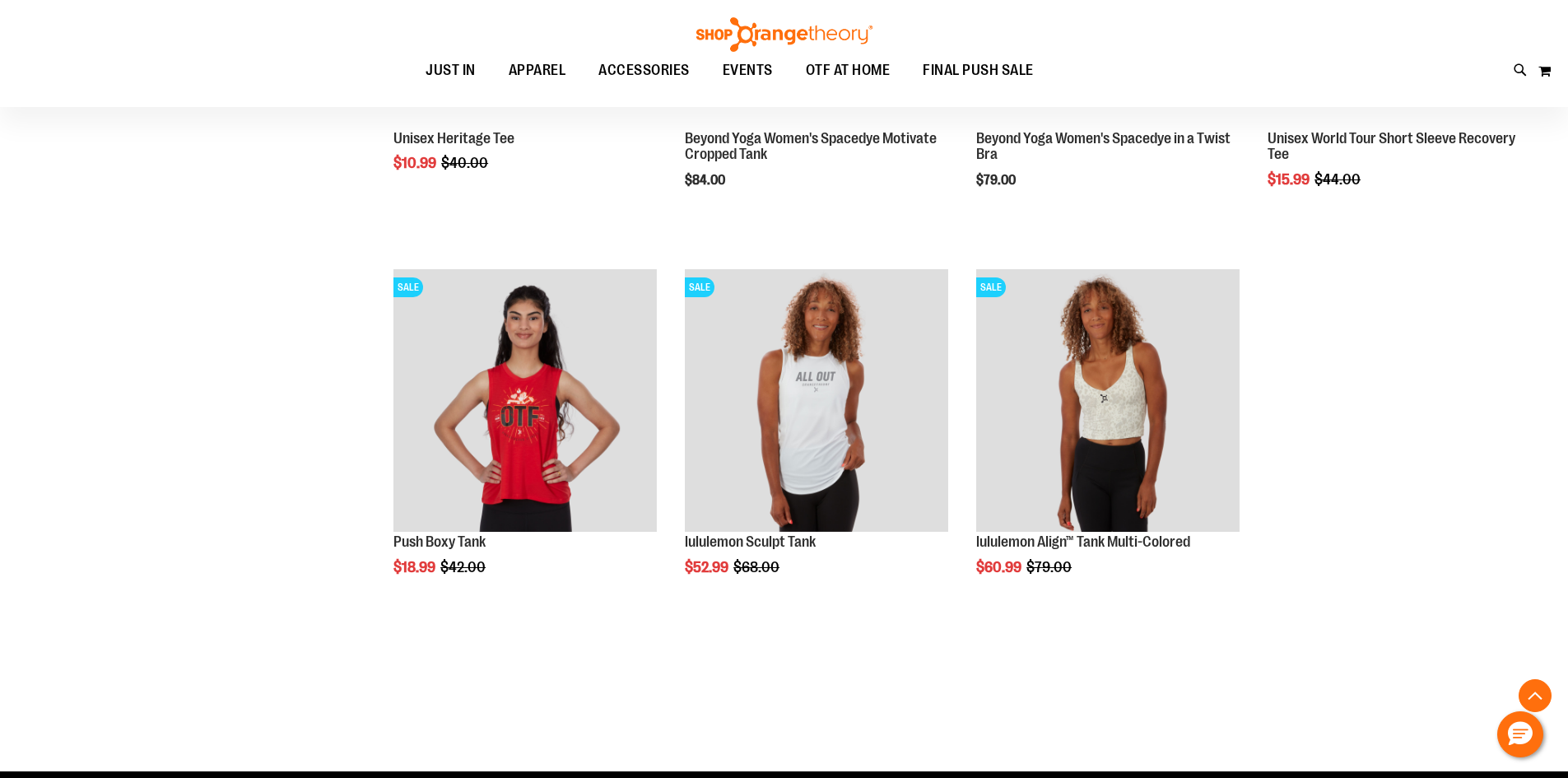
scroll to position [12600, 0]
